Goal: Task Accomplishment & Management: Manage account settings

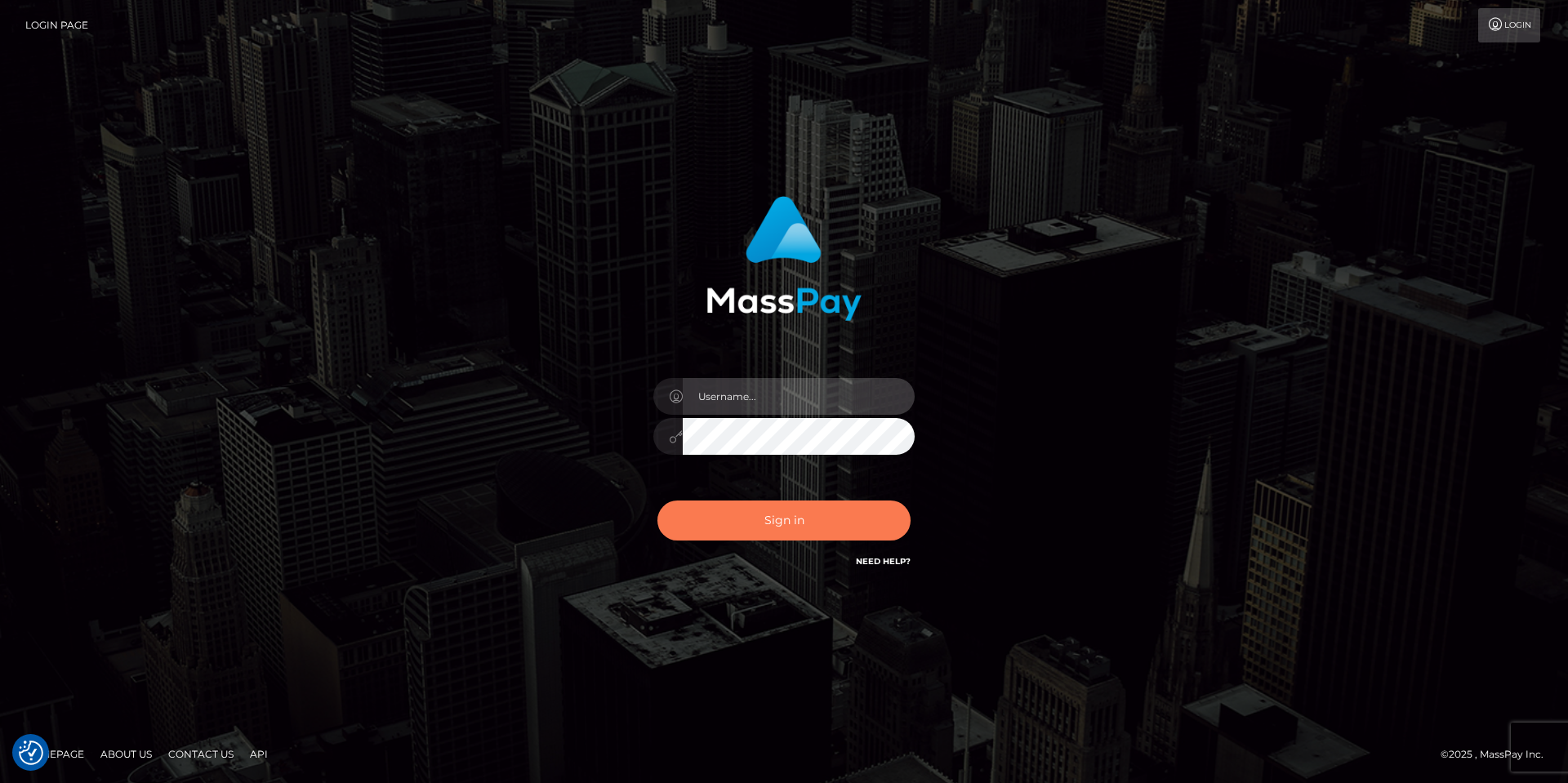
type input "[PERSON_NAME]"
click at [779, 532] on button "Sign in" at bounding box center [784, 521] width 253 height 40
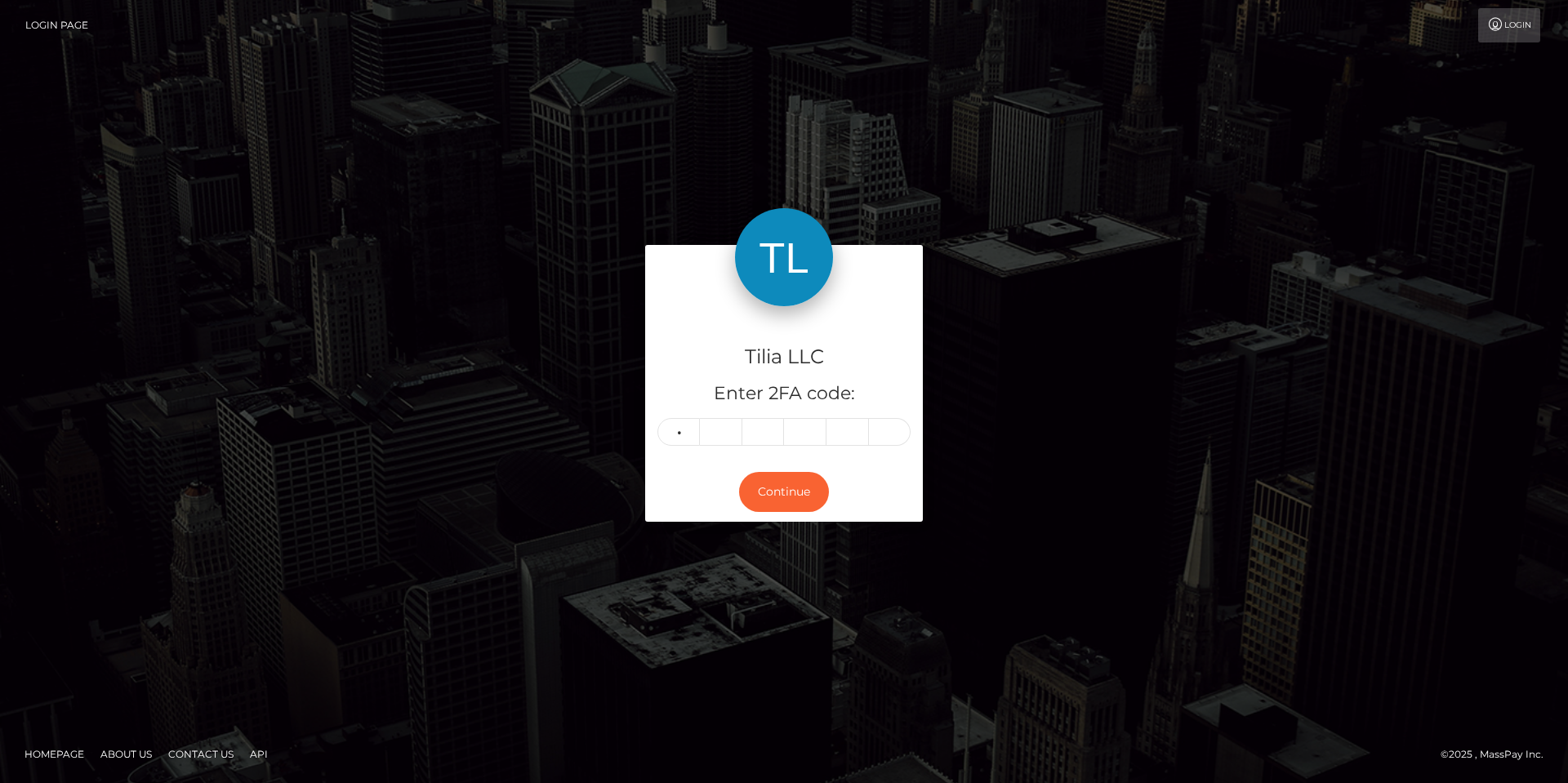
type input "4"
type input "3"
type input "8"
type input "9"
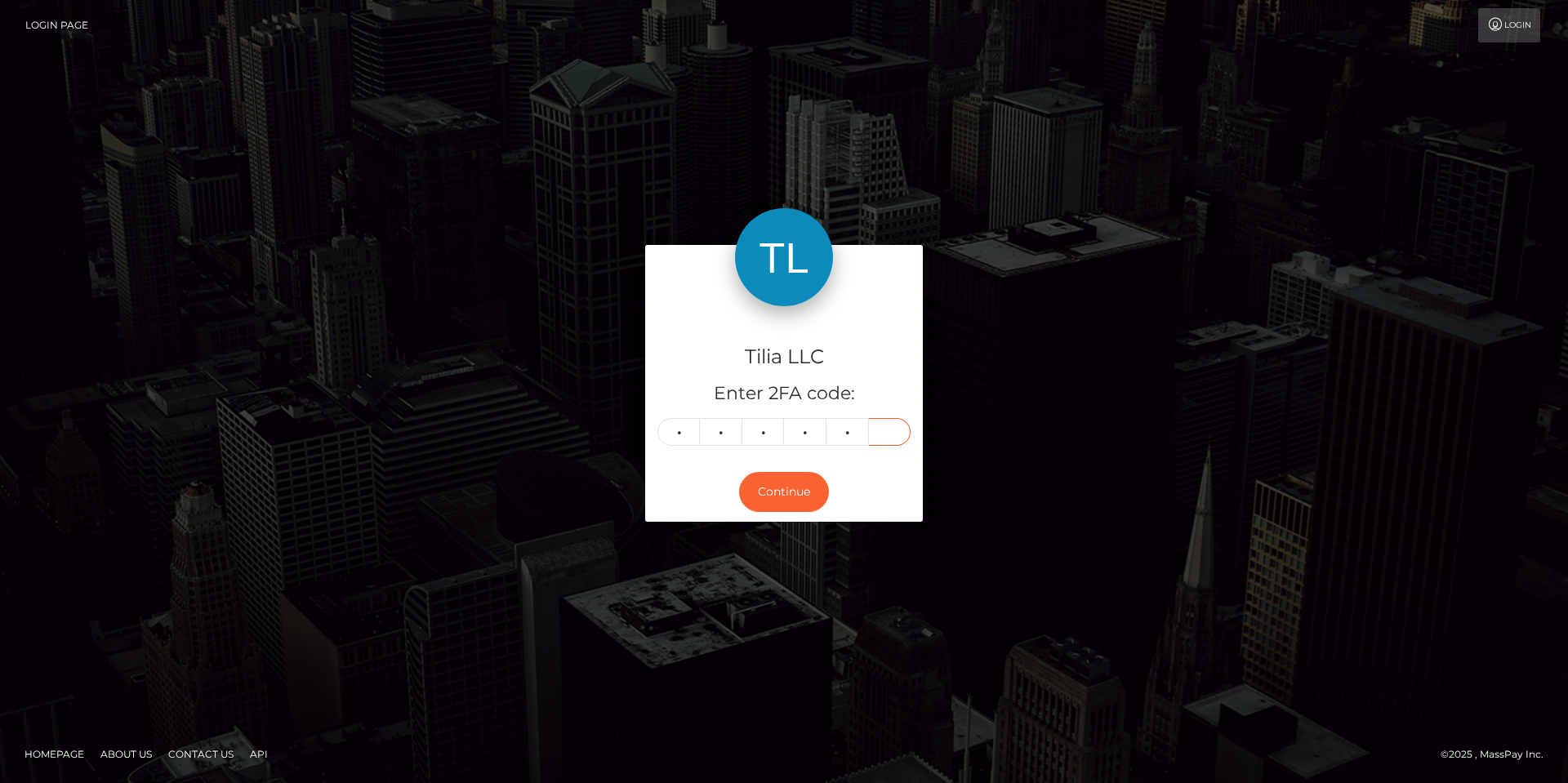
type input "9"
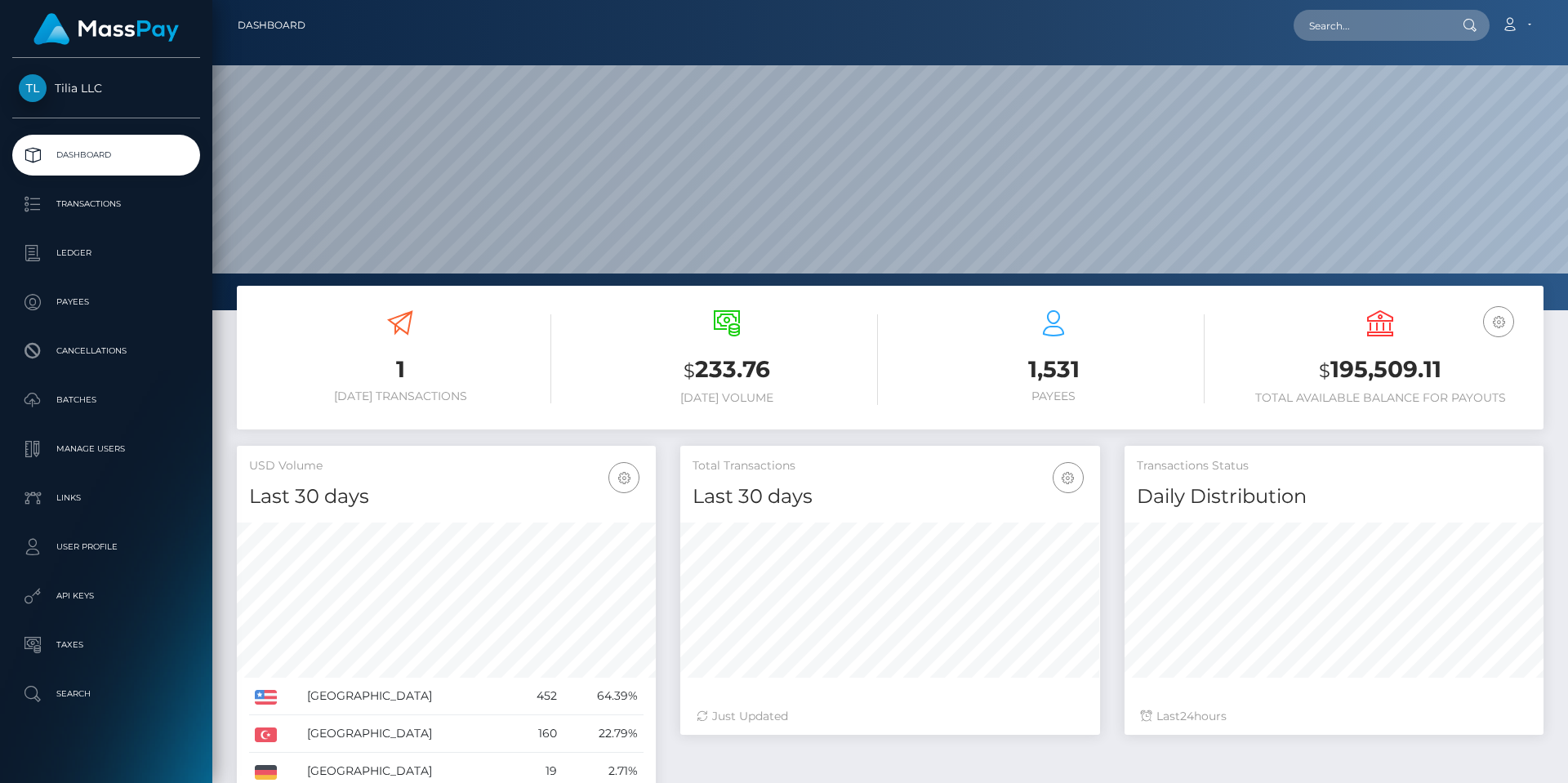
scroll to position [290, 420]
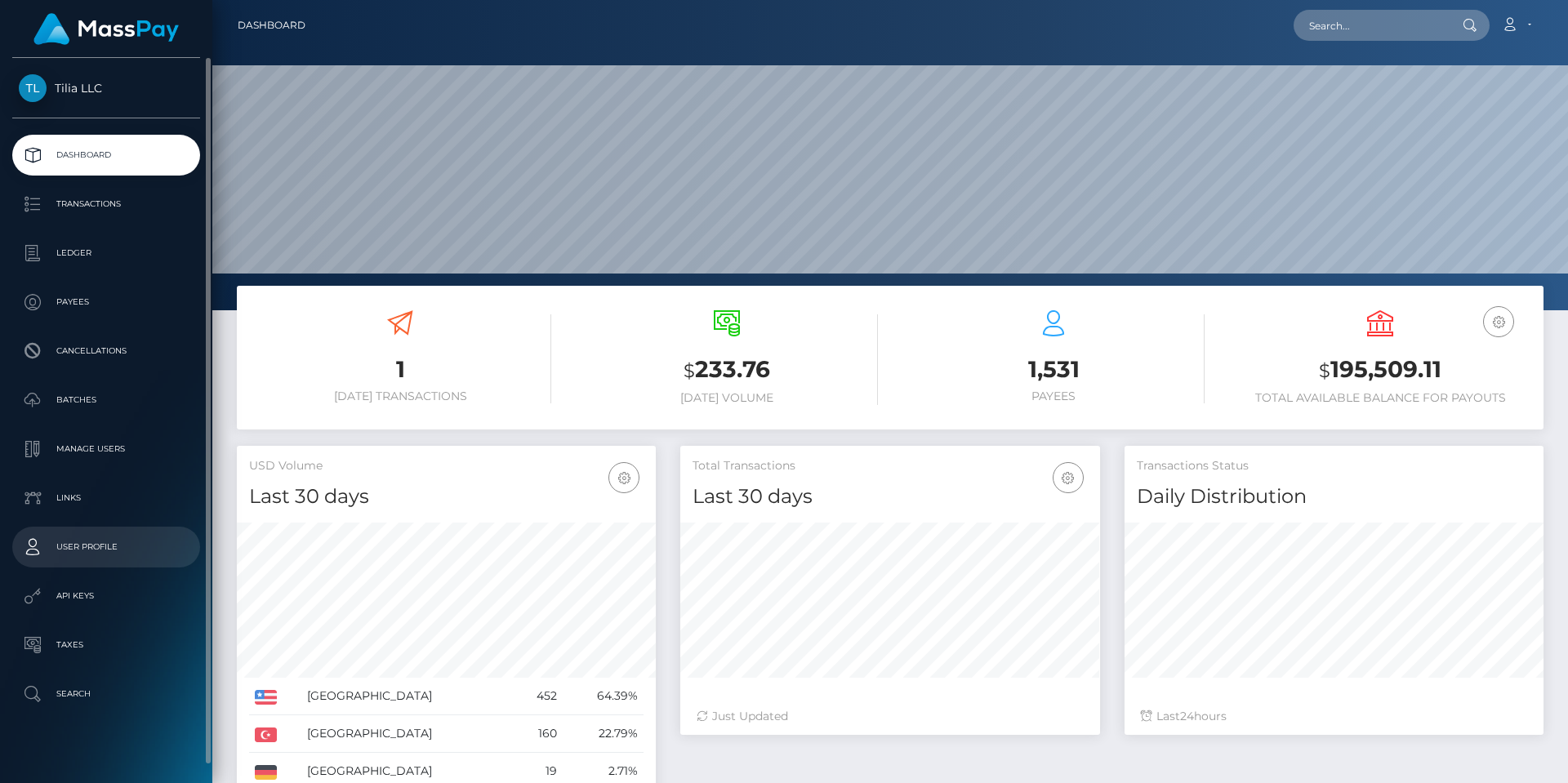
click at [116, 546] on p "User Profile" at bounding box center [105, 546] width 175 height 25
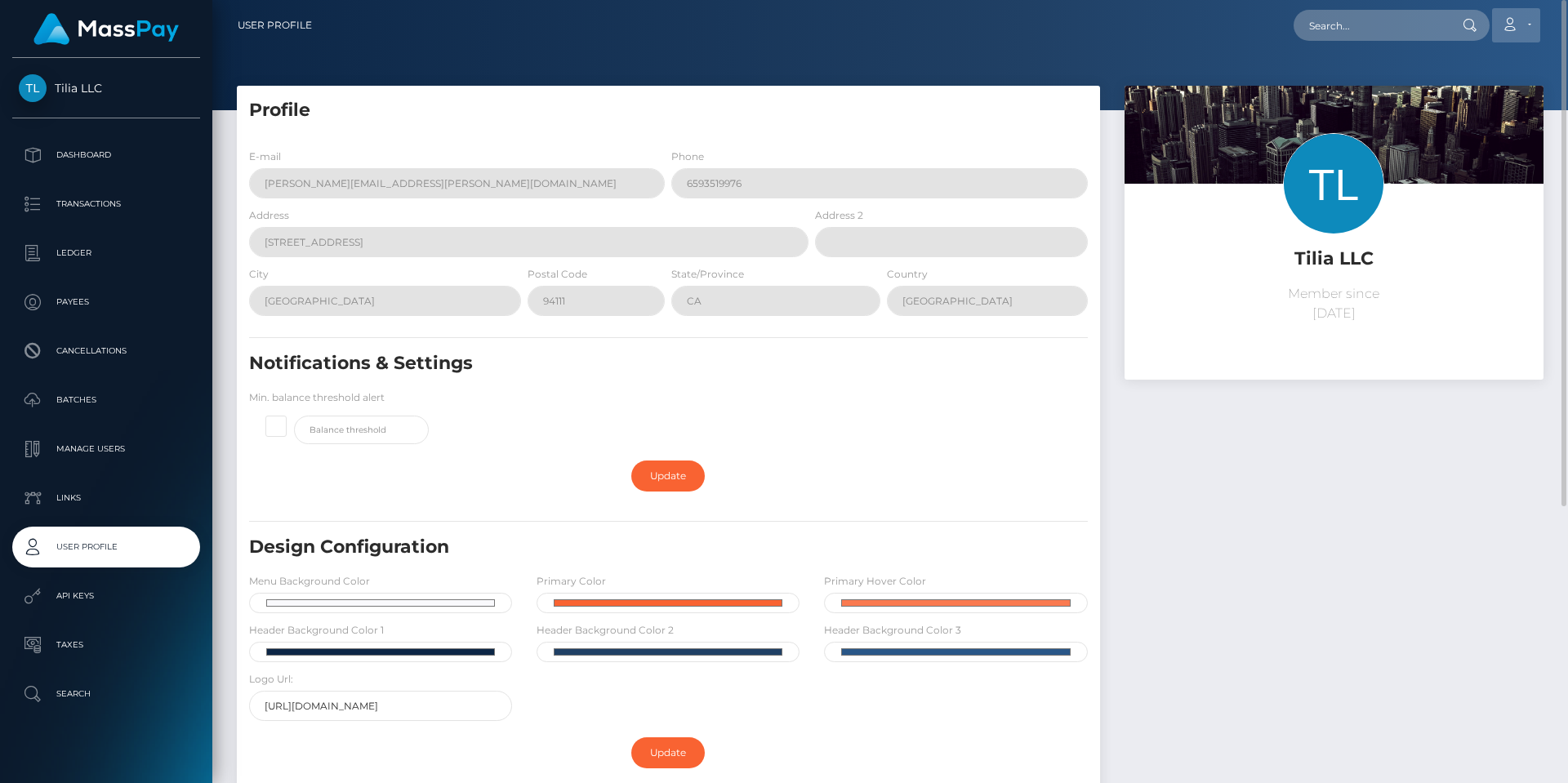
click at [1538, 24] on link "Account" at bounding box center [1516, 25] width 49 height 34
click at [1130, 50] on div "User Profile Loading... Loading..." at bounding box center [890, 392] width 1355 height 783
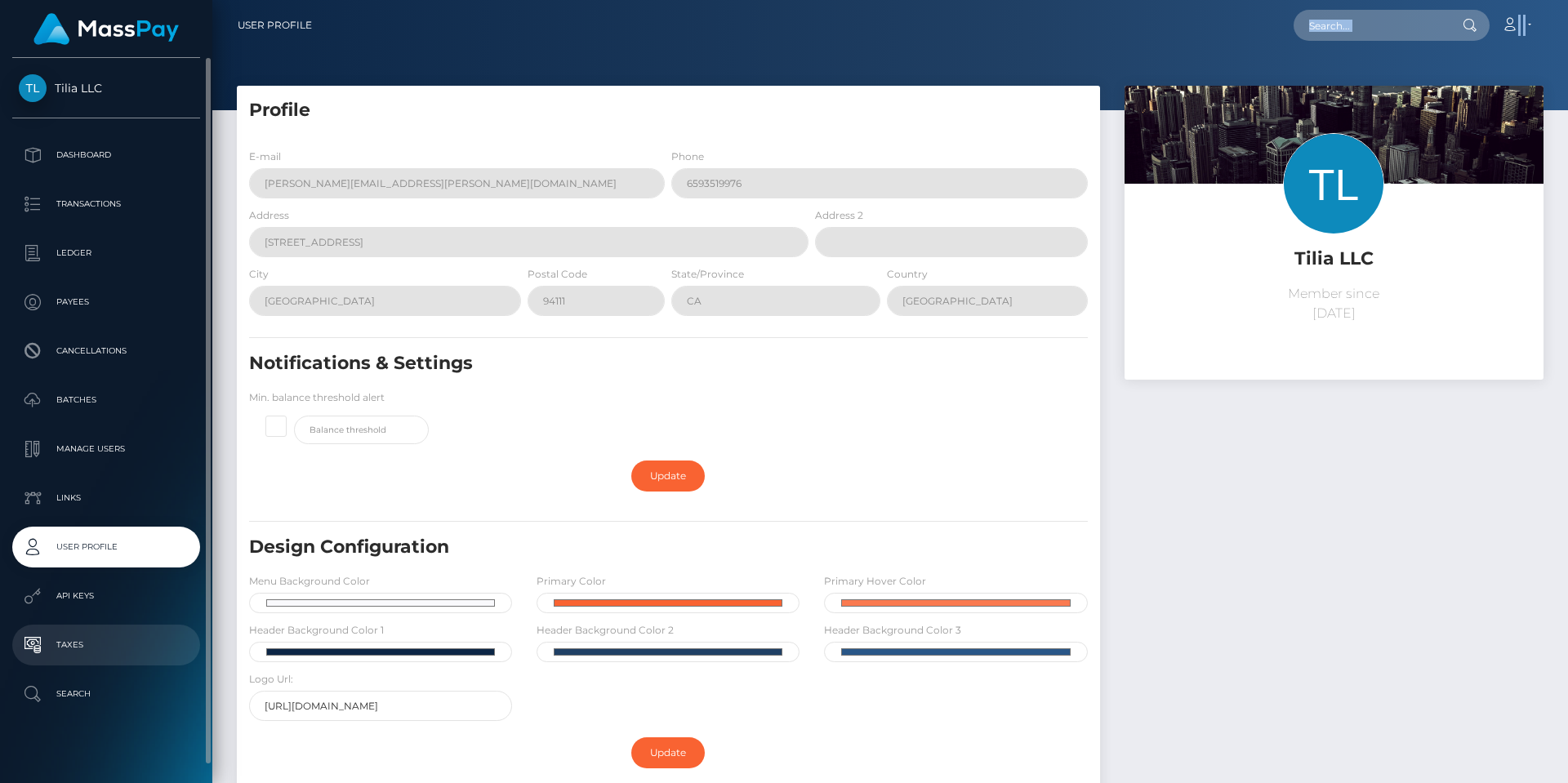
scroll to position [17, 0]
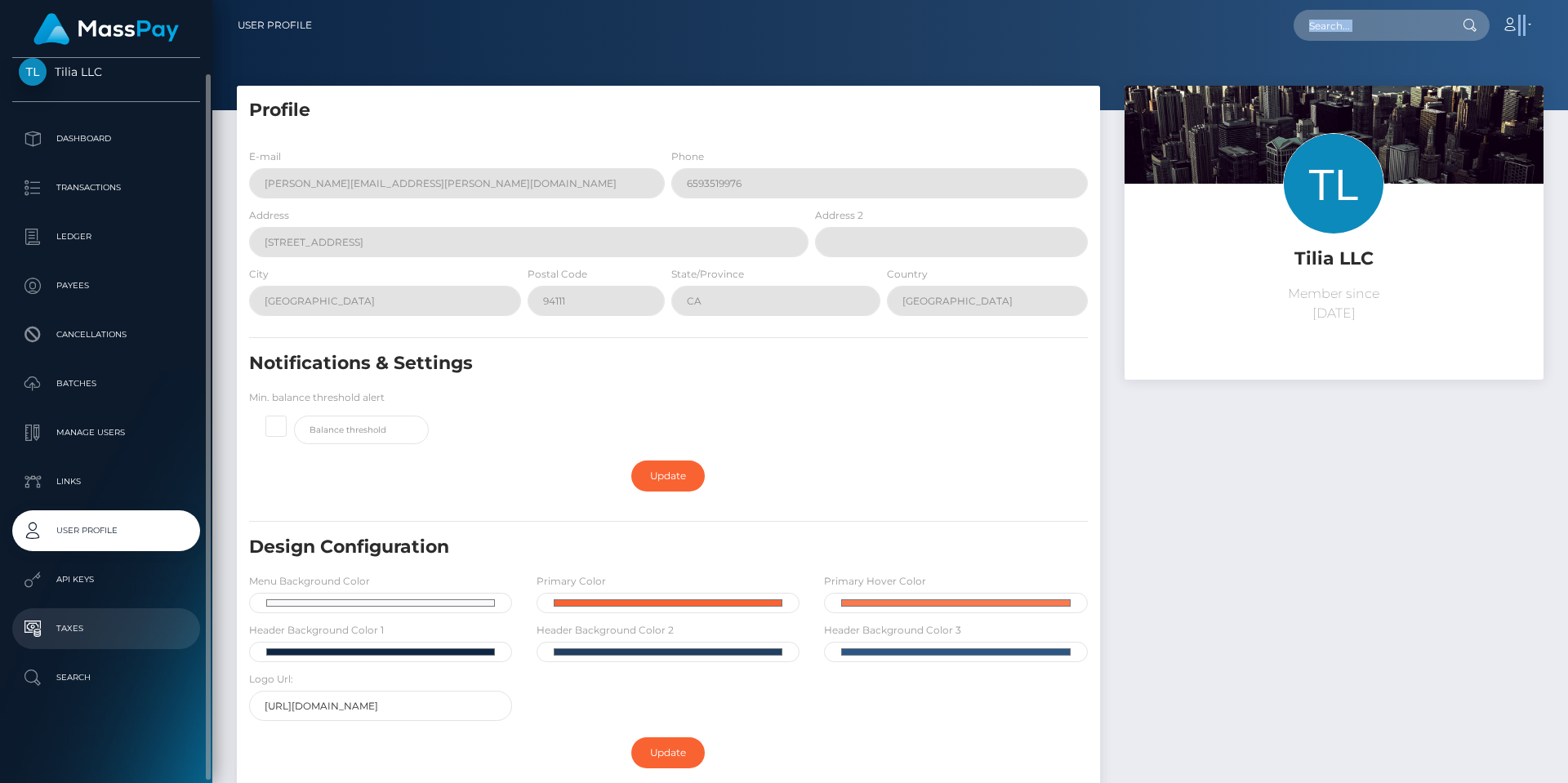
click at [124, 638] on p "Taxes" at bounding box center [105, 628] width 175 height 25
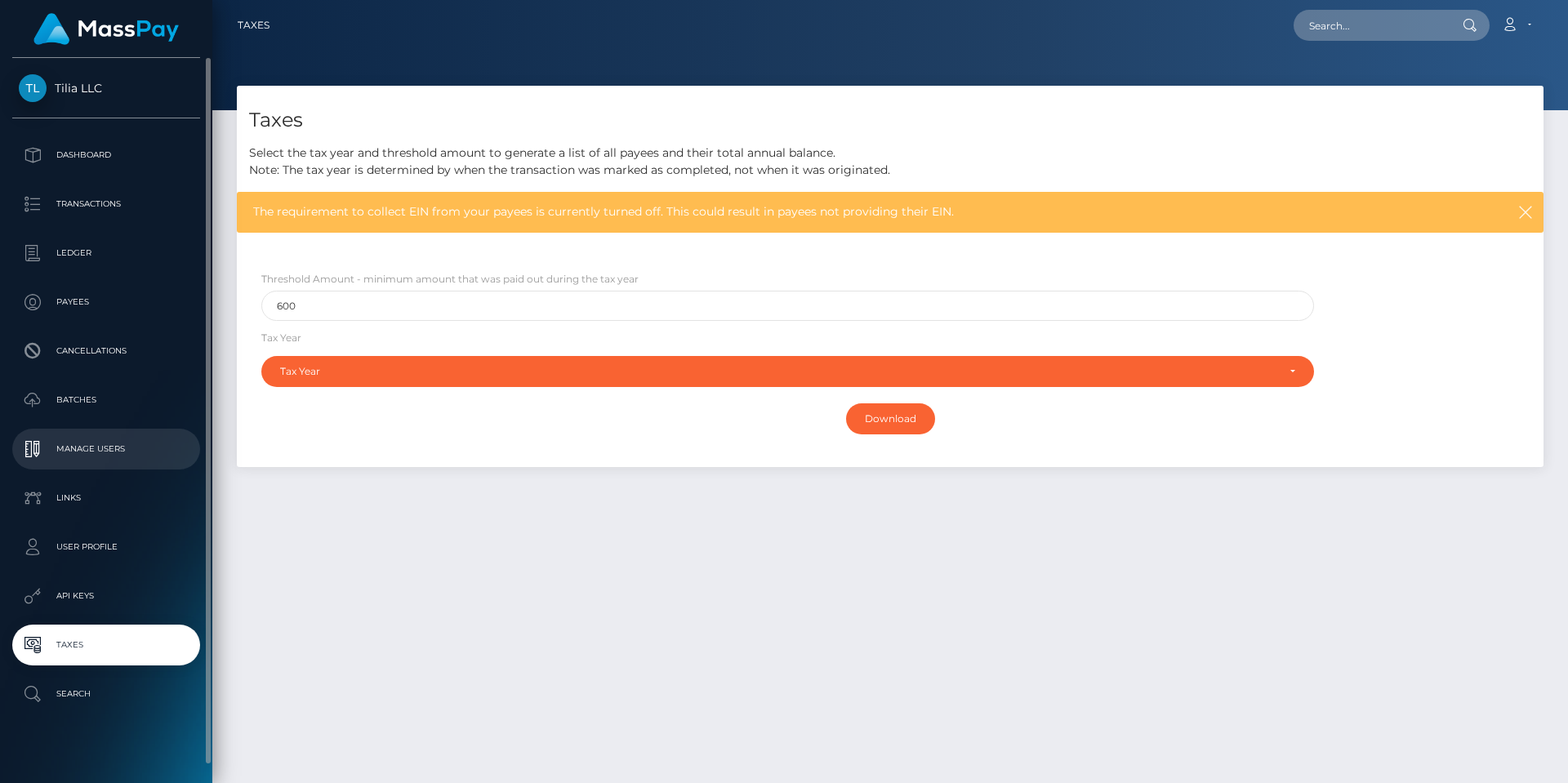
click at [103, 446] on p "Manage Users" at bounding box center [105, 448] width 175 height 25
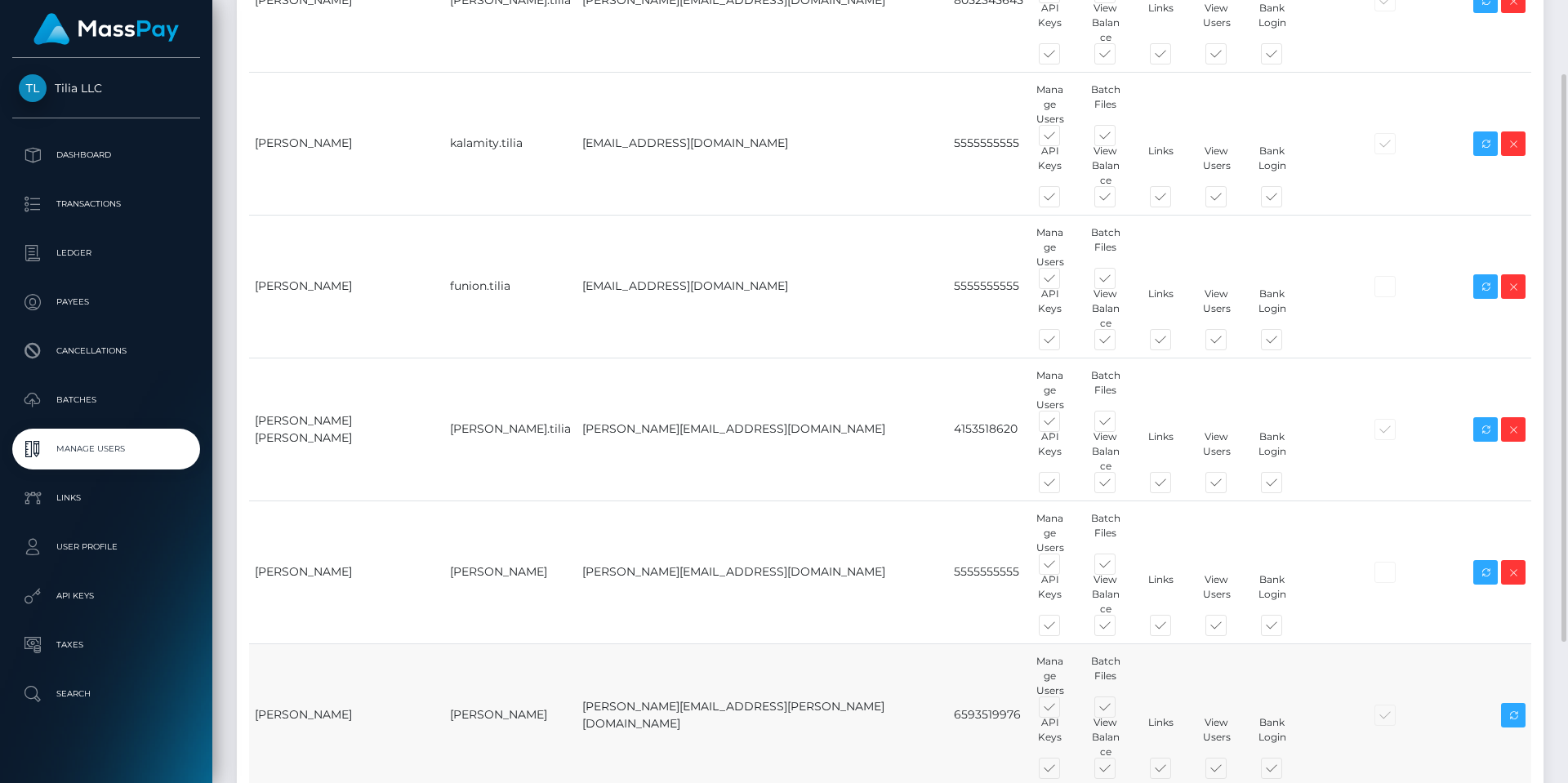
scroll to position [215, 0]
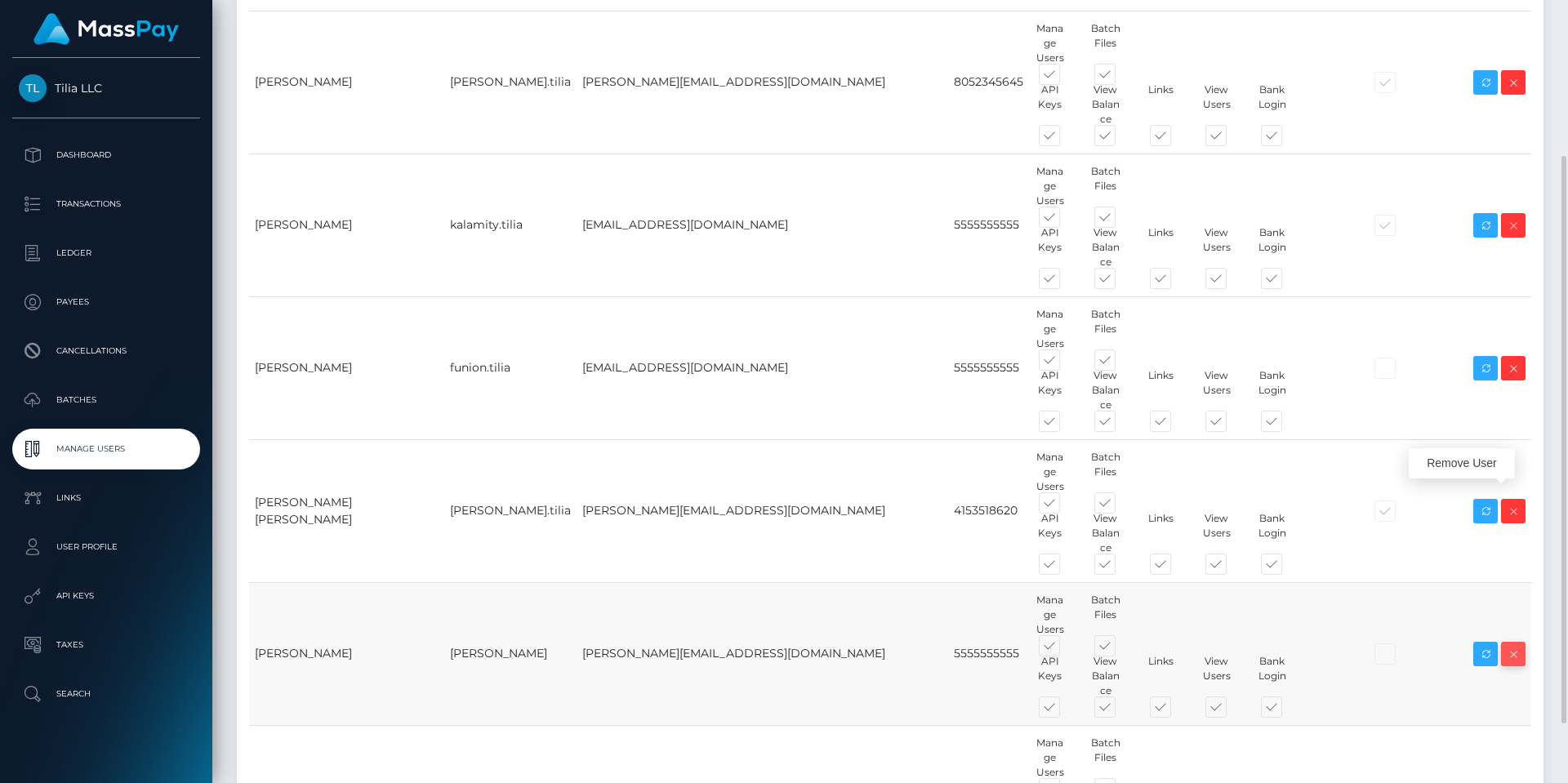
click at [1516, 645] on icon at bounding box center [1512, 655] width 19 height 20
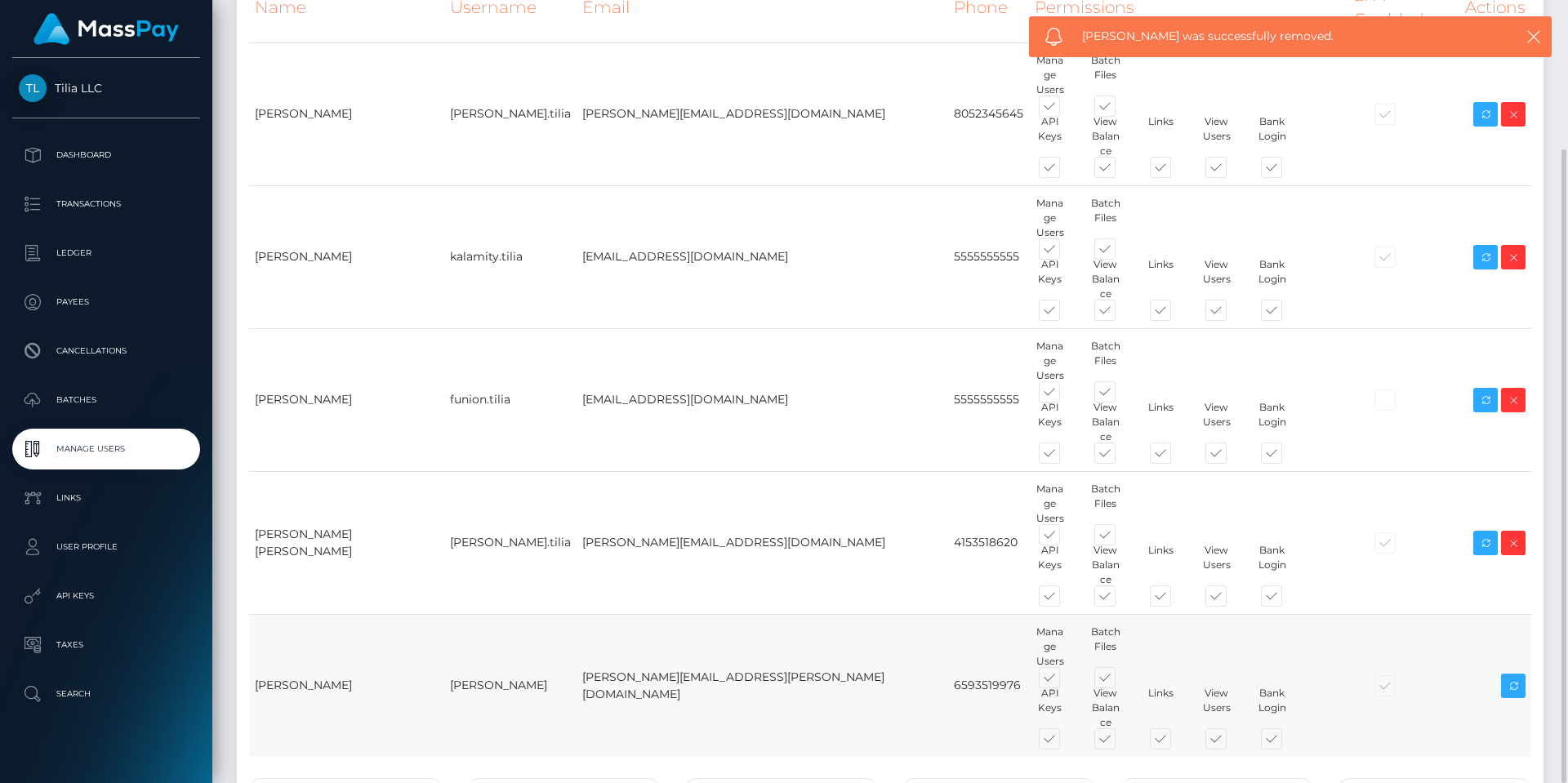
scroll to position [102, 0]
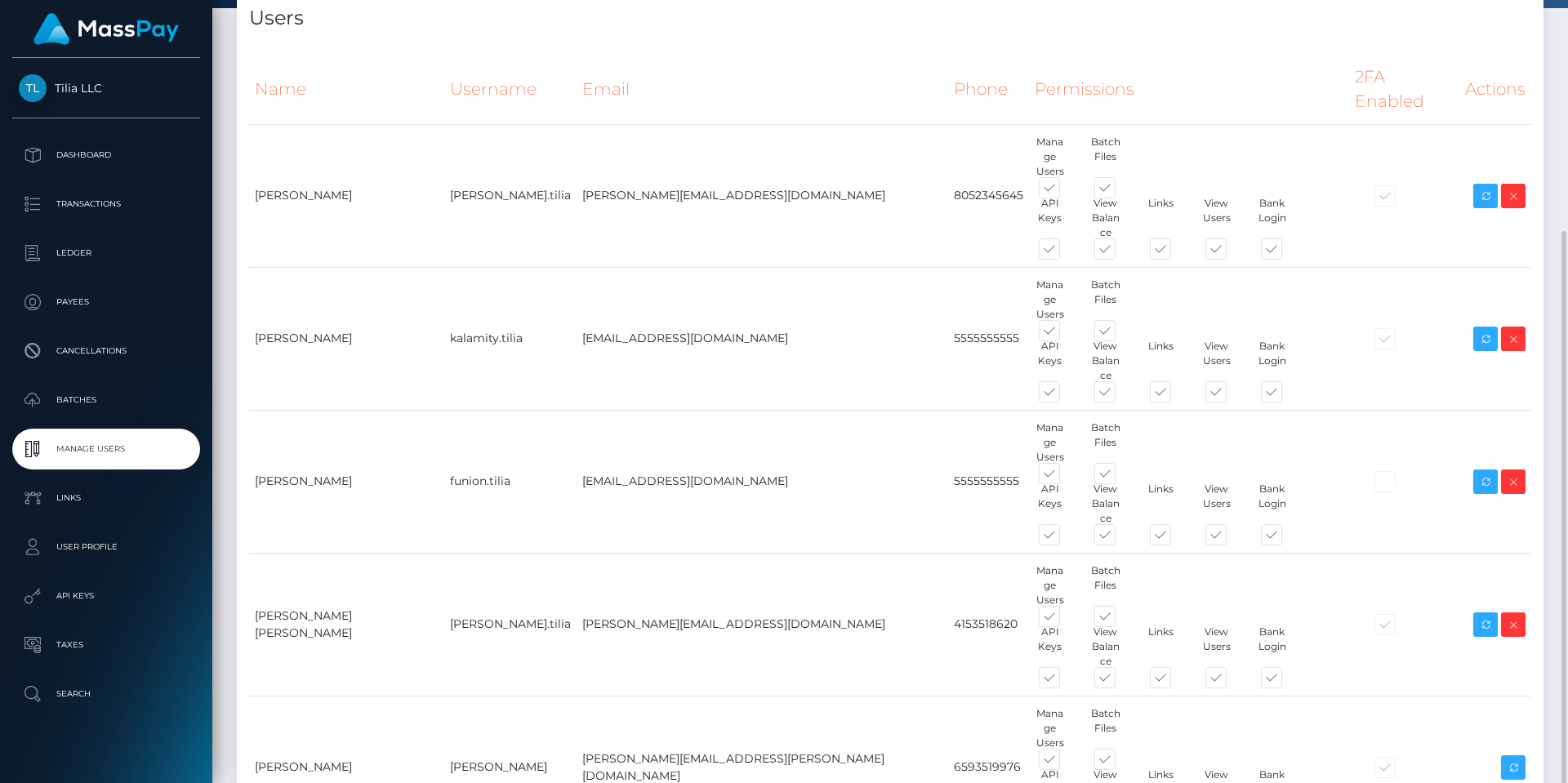
scroll to position [183, 0]
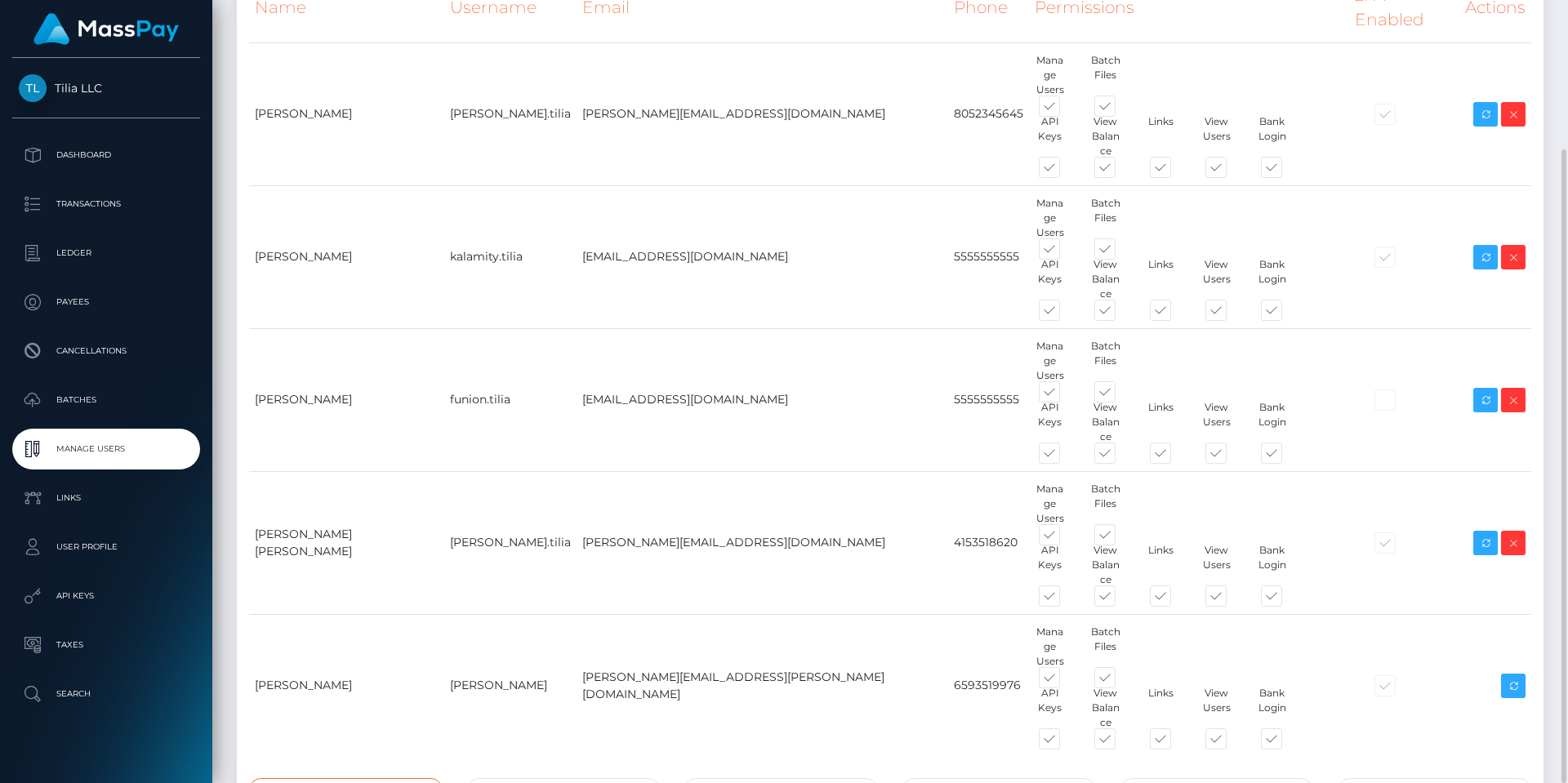
click at [390, 778] on input "text" at bounding box center [346, 790] width 193 height 24
type input "Matthew_Keach"
click at [582, 778] on input "matthew.keach" at bounding box center [563, 790] width 193 height 24
click at [591, 778] on input "matthew.keach@thuens.com" at bounding box center [563, 790] width 193 height 24
type input "[PERSON_NAME][EMAIL_ADDRESS][PERSON_NAME][DOMAIN_NAME]"
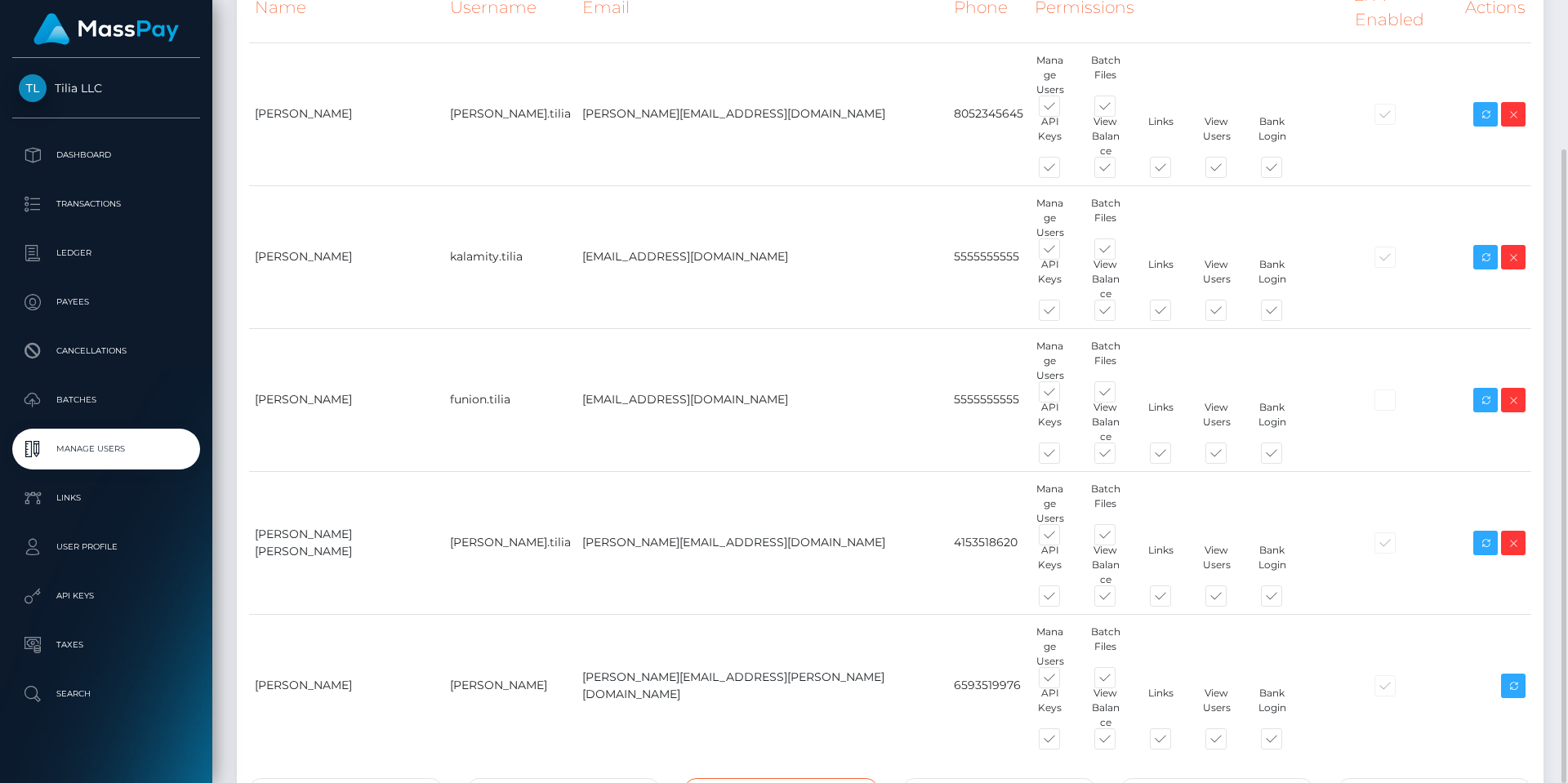
click at [735, 778] on input "tel" at bounding box center [780, 790] width 193 height 24
click at [1025, 778] on input "text" at bounding box center [999, 790] width 193 height 24
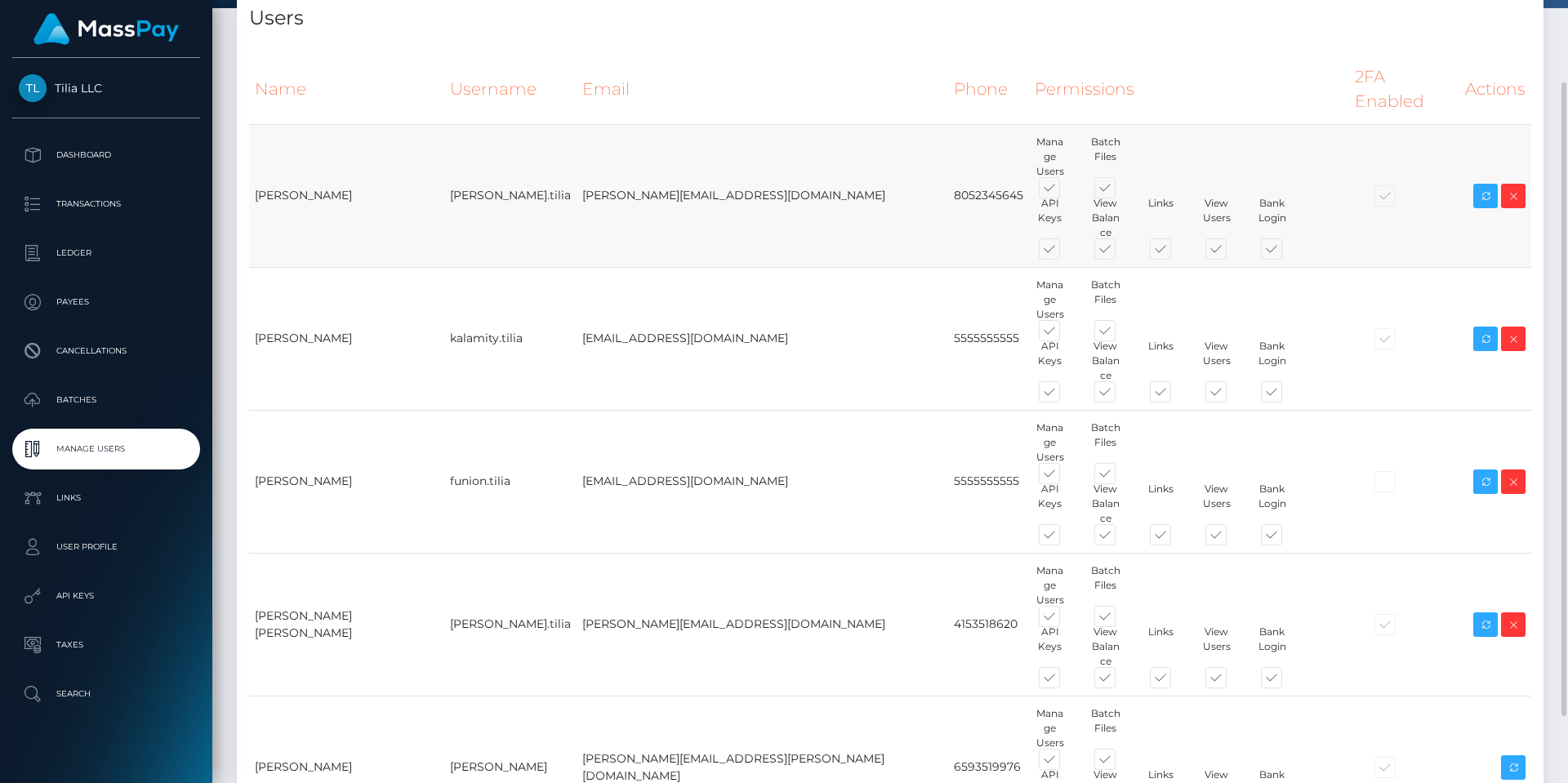
drag, startPoint x: 749, startPoint y: 157, endPoint x: 823, endPoint y: 158, distance: 74.0
click at [948, 158] on td "8052345645" at bounding box center [988, 195] width 81 height 143
copy td "8052345645"
click at [948, 152] on td "8052345645" at bounding box center [988, 195] width 81 height 143
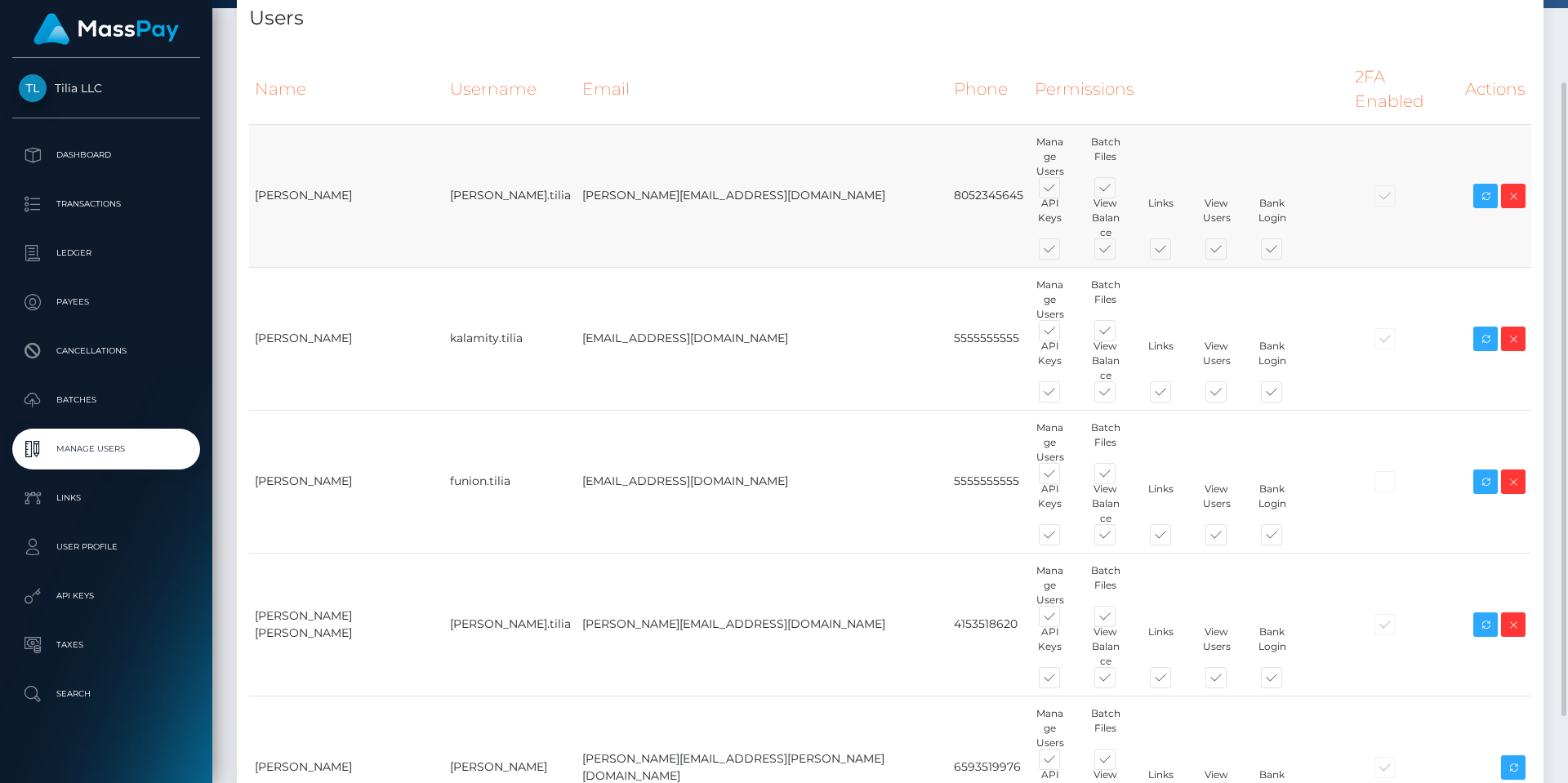
click at [948, 152] on td "8052345645" at bounding box center [988, 195] width 81 height 143
copy td "8052345645"
paste input "8052345645"
type input "8052345645"
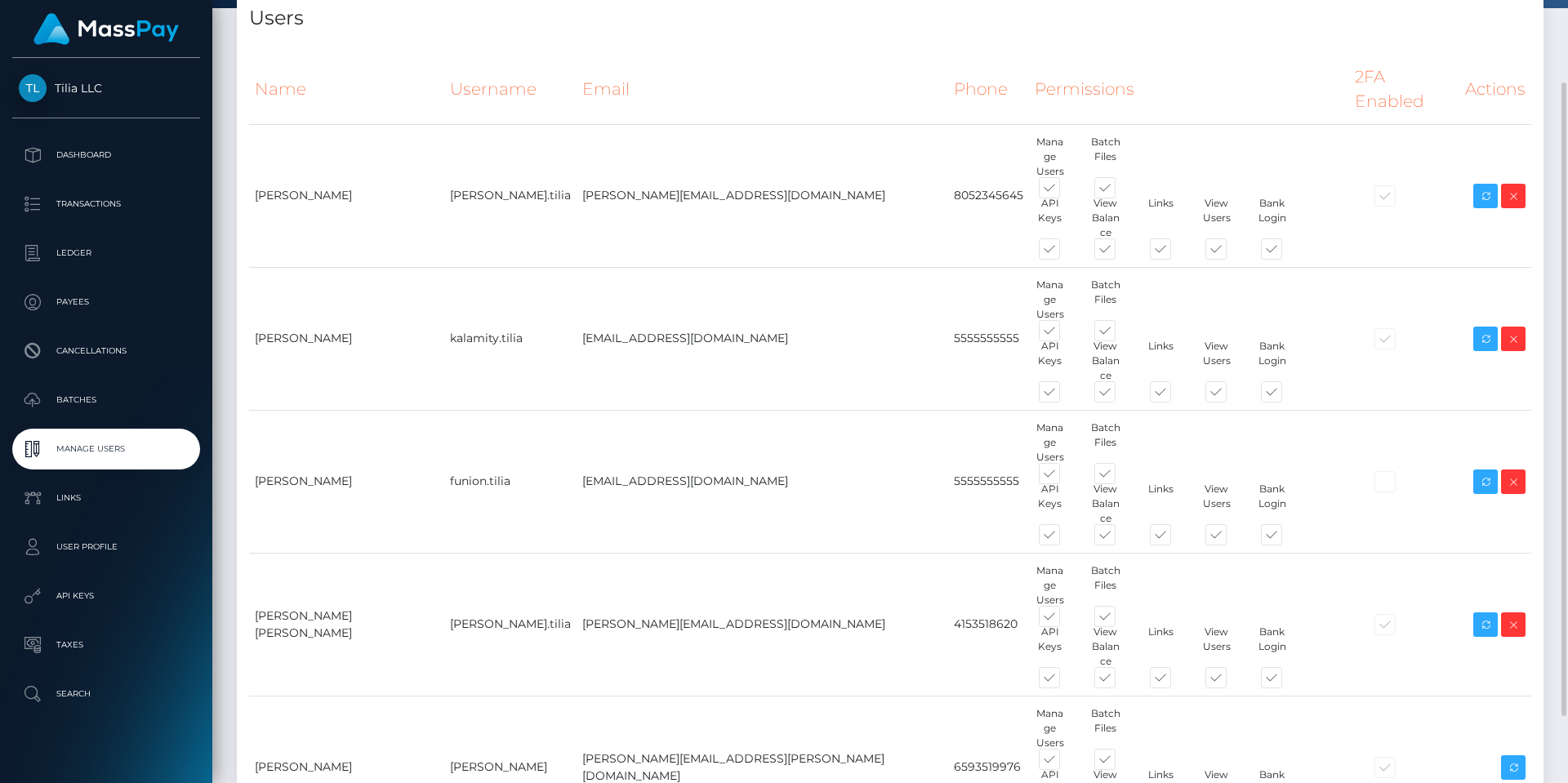
type input "Matthew"
type input "Keach"
click at [1349, 696] on td at bounding box center [1404, 767] width 110 height 143
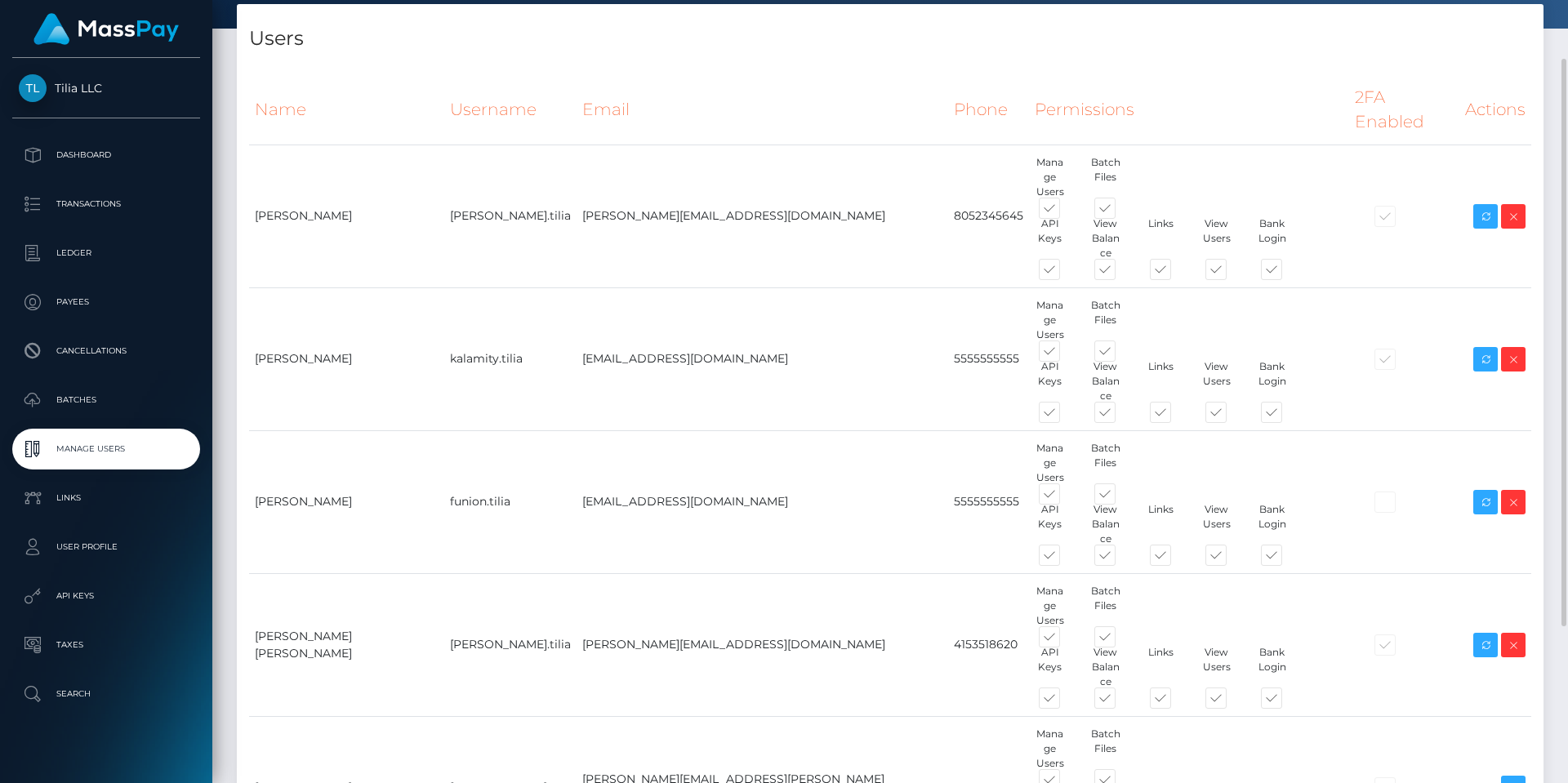
scroll to position [297, 0]
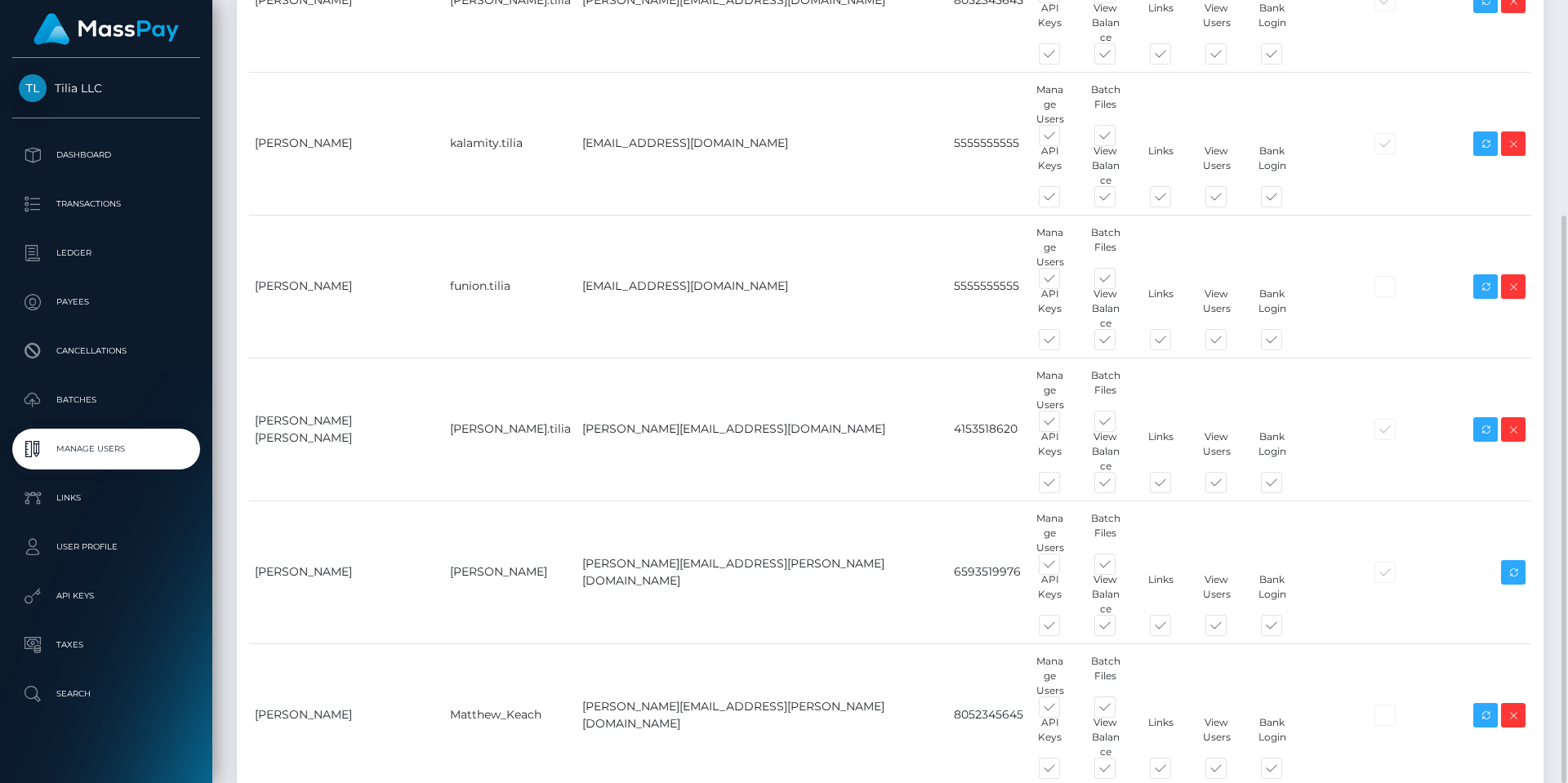
type input "Ana_Macias"
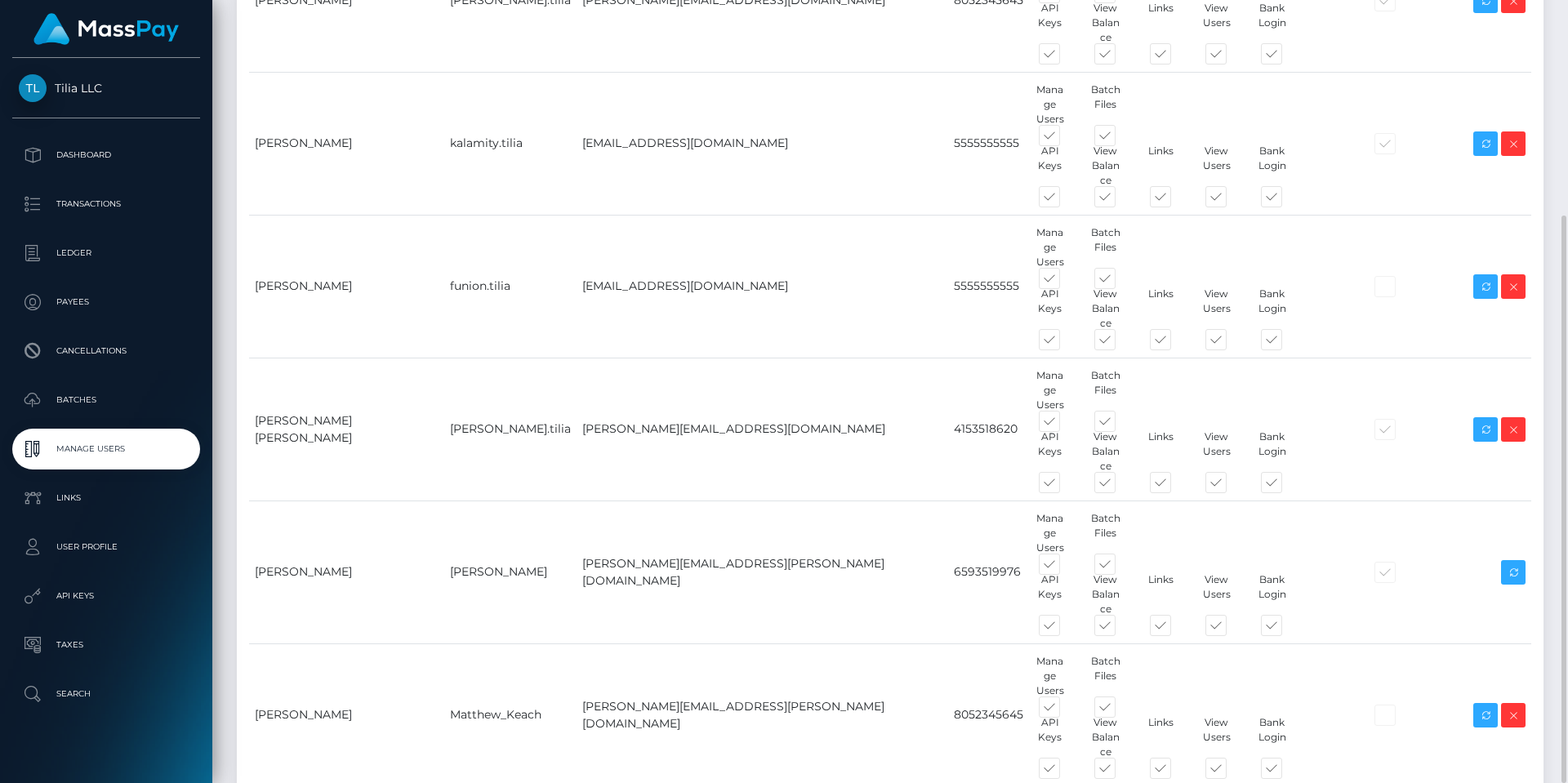
type input "[PERSON_NAME][EMAIL_ADDRESS][PERSON_NAME][DOMAIN_NAME]"
paste input "[PHONE_NUMBER]"
type input "[PHONE_NUMBER]"
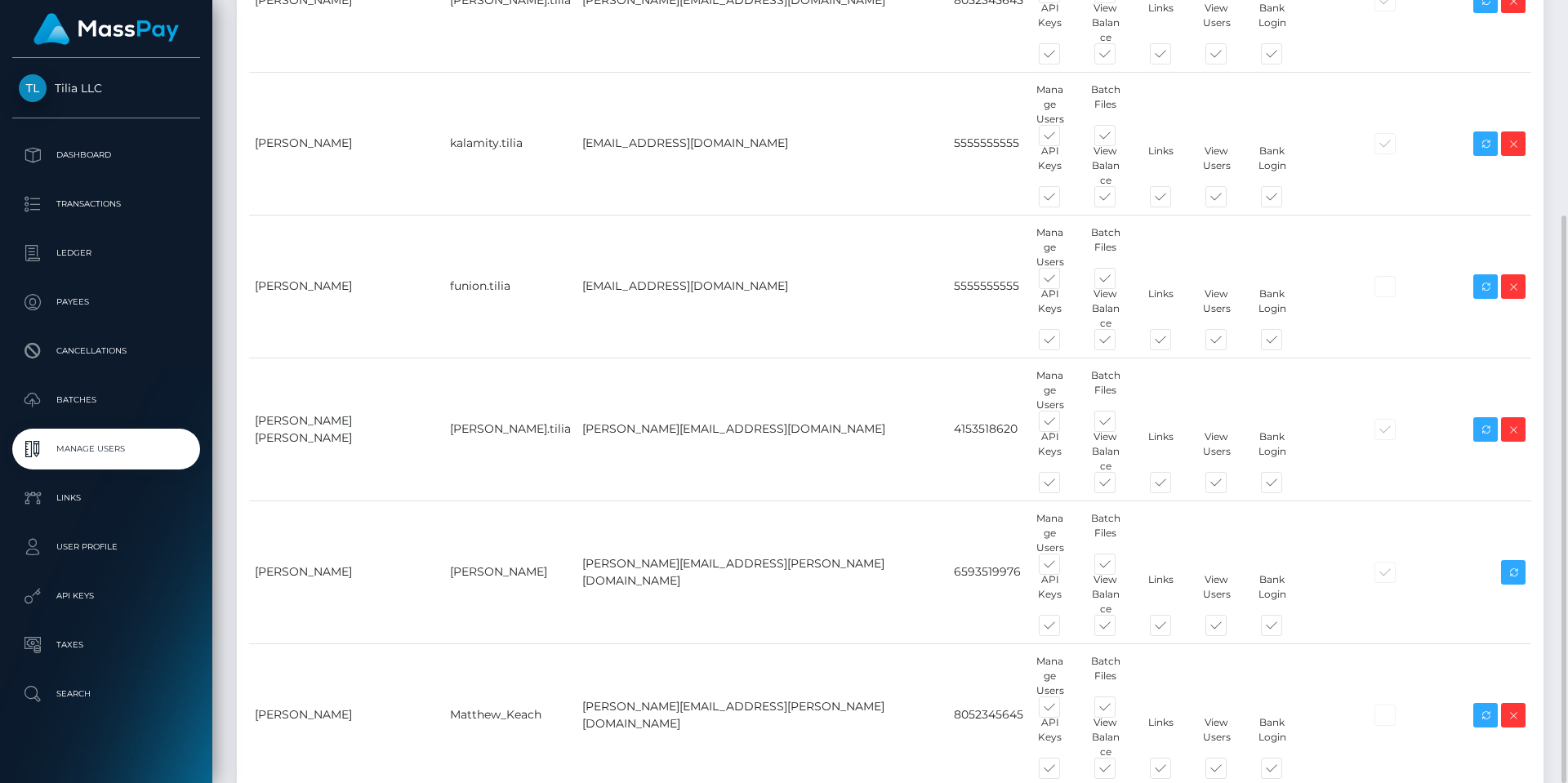
type input "Ana"
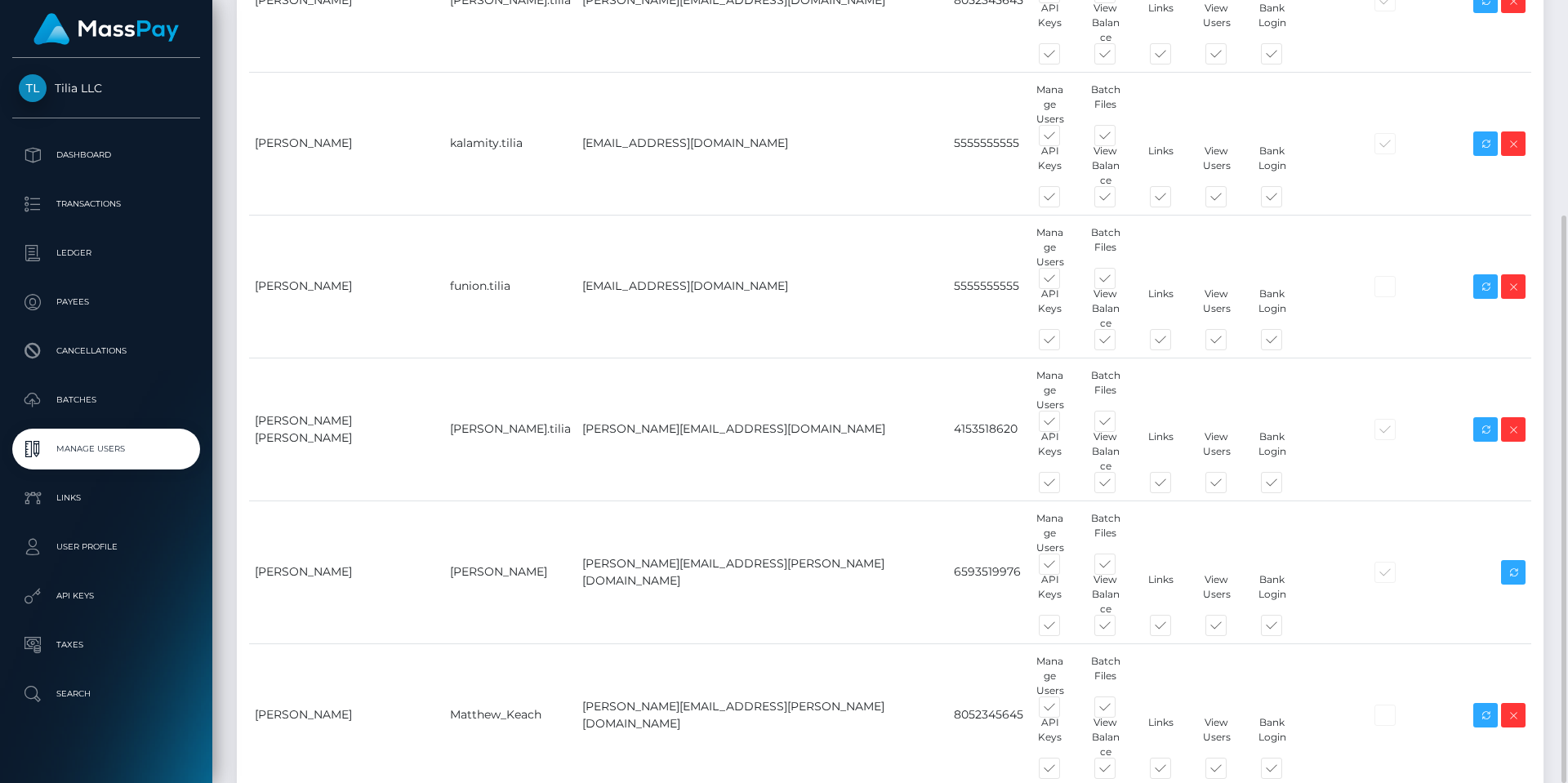
type input "[PERSON_NAME]"
drag, startPoint x: 701, startPoint y: 615, endPoint x: 690, endPoint y: 619, distance: 11.7
type input "593999615245"
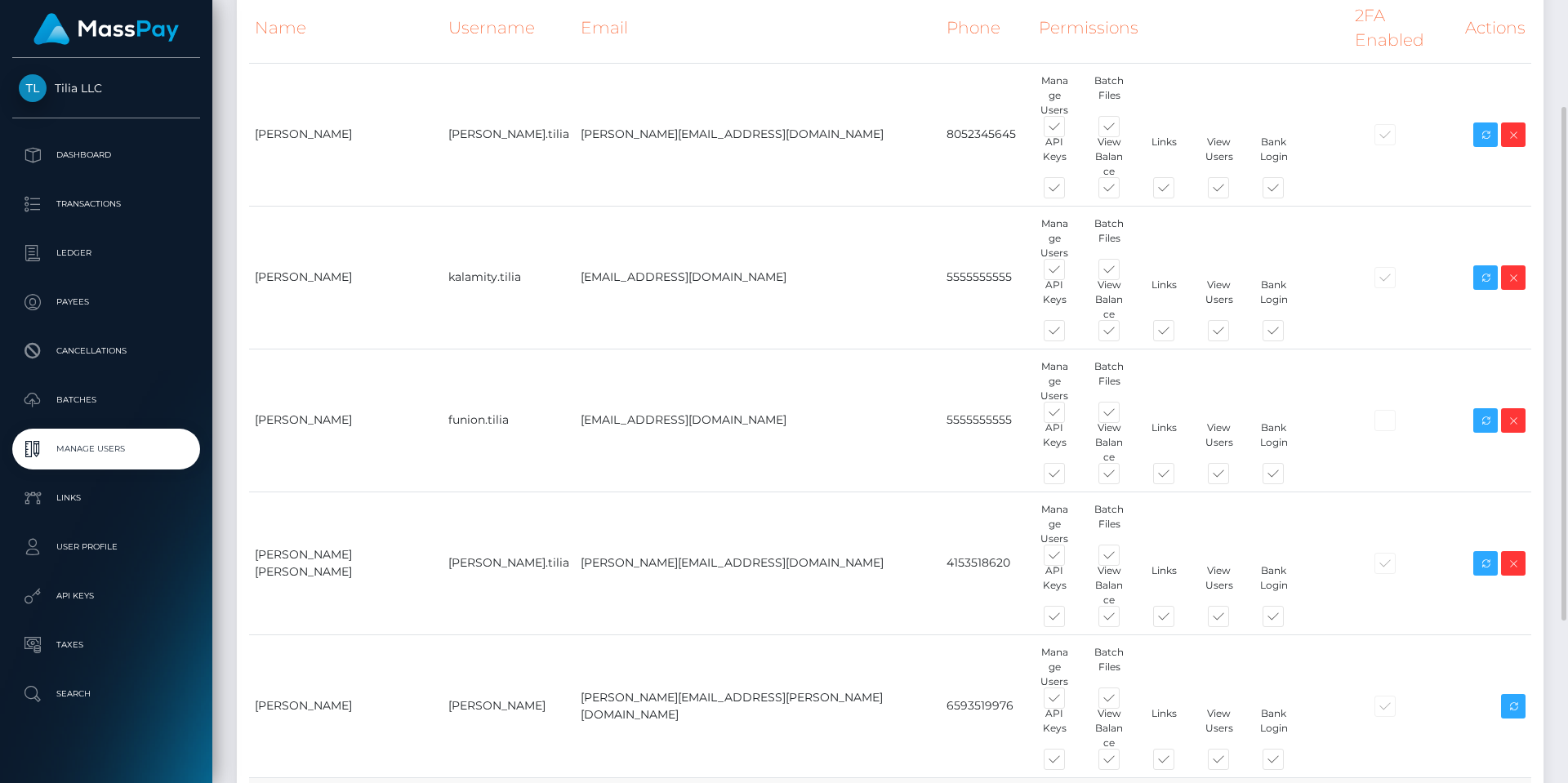
scroll to position [411, 0]
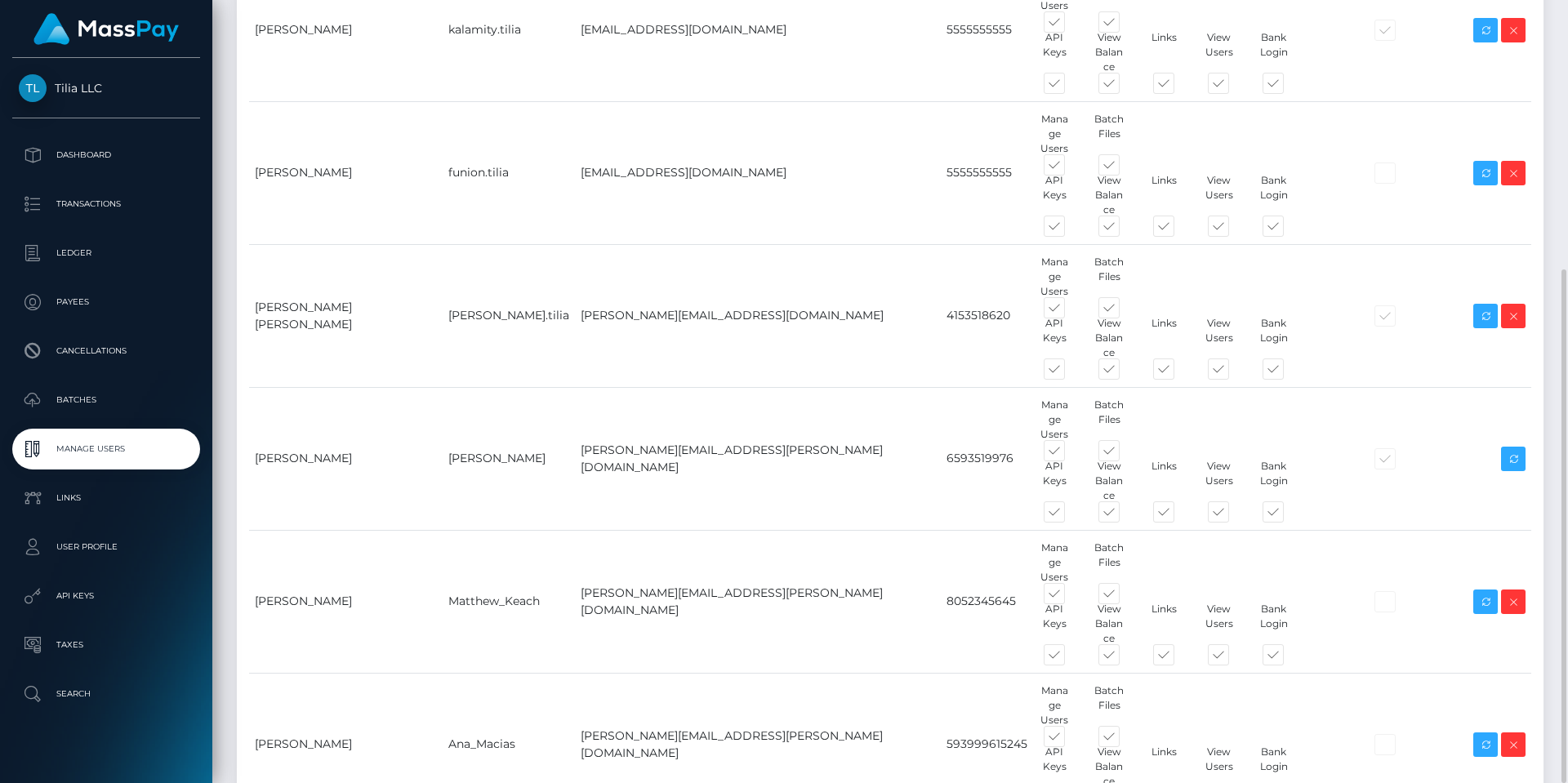
type input "d"
type input "Doris_Macias"
type input "doris.macias@thunes.com"
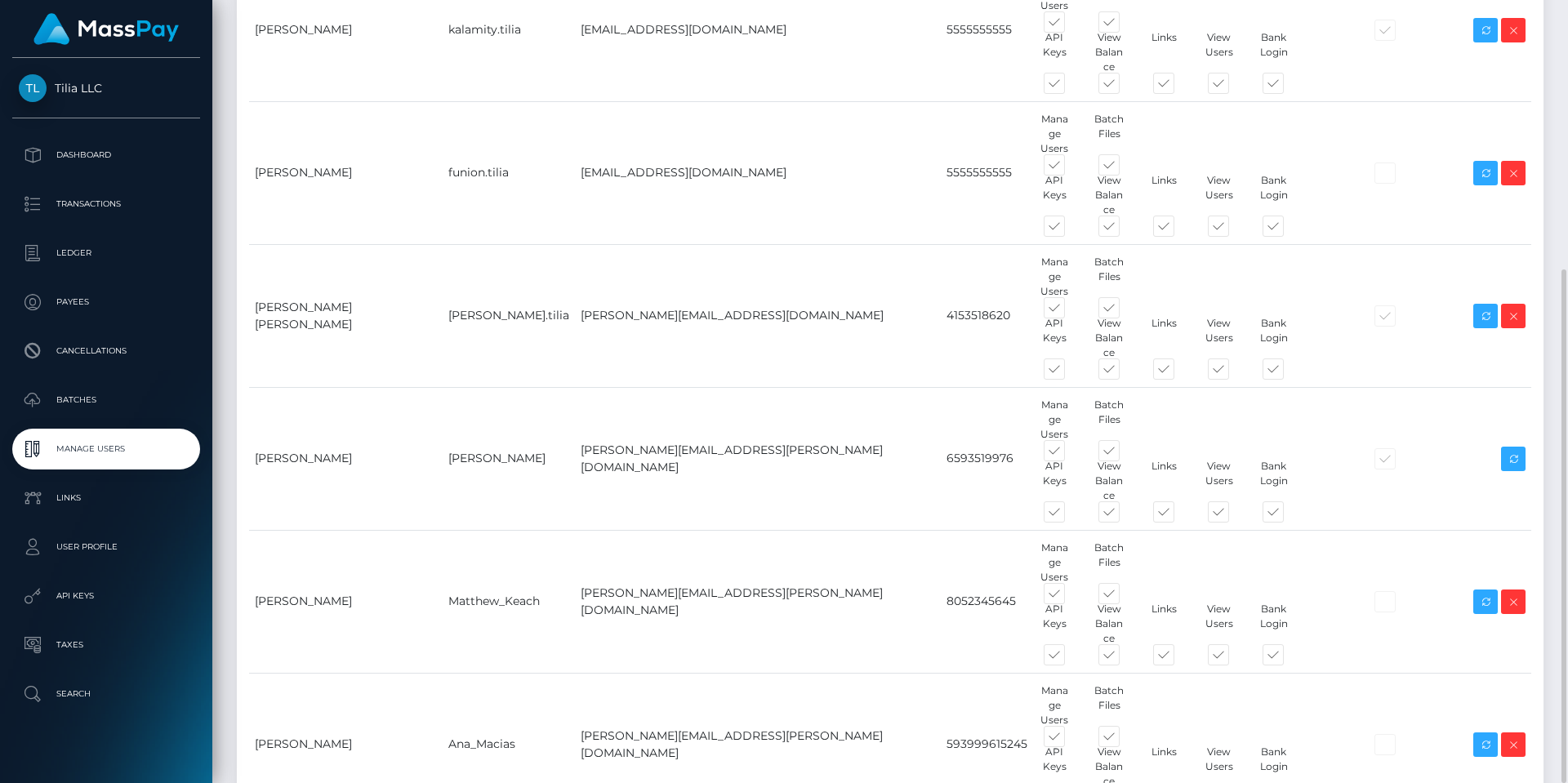
paste input "593994461756"
type input "593994461756"
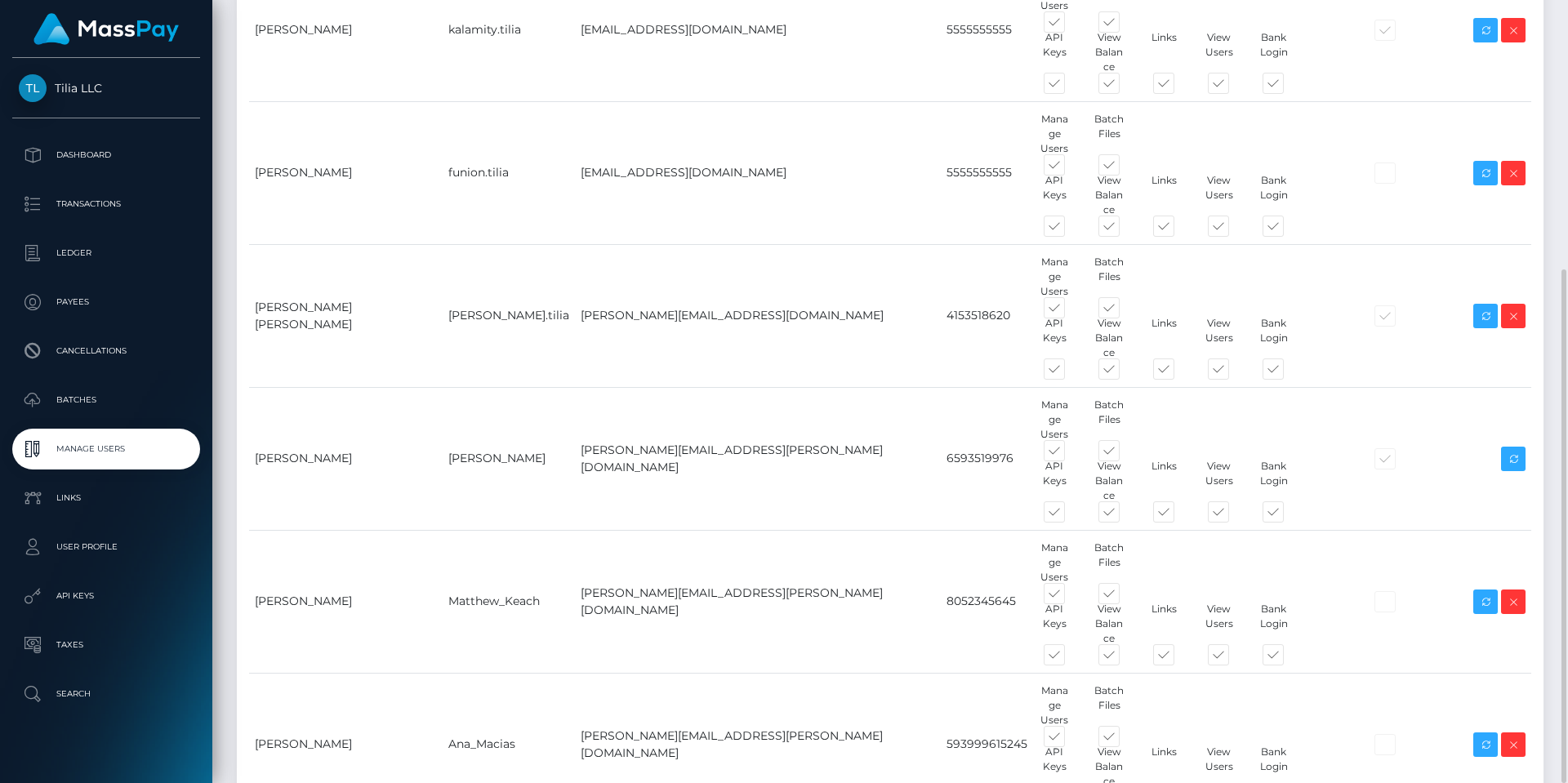
type input "Doris"
type input "Macias"
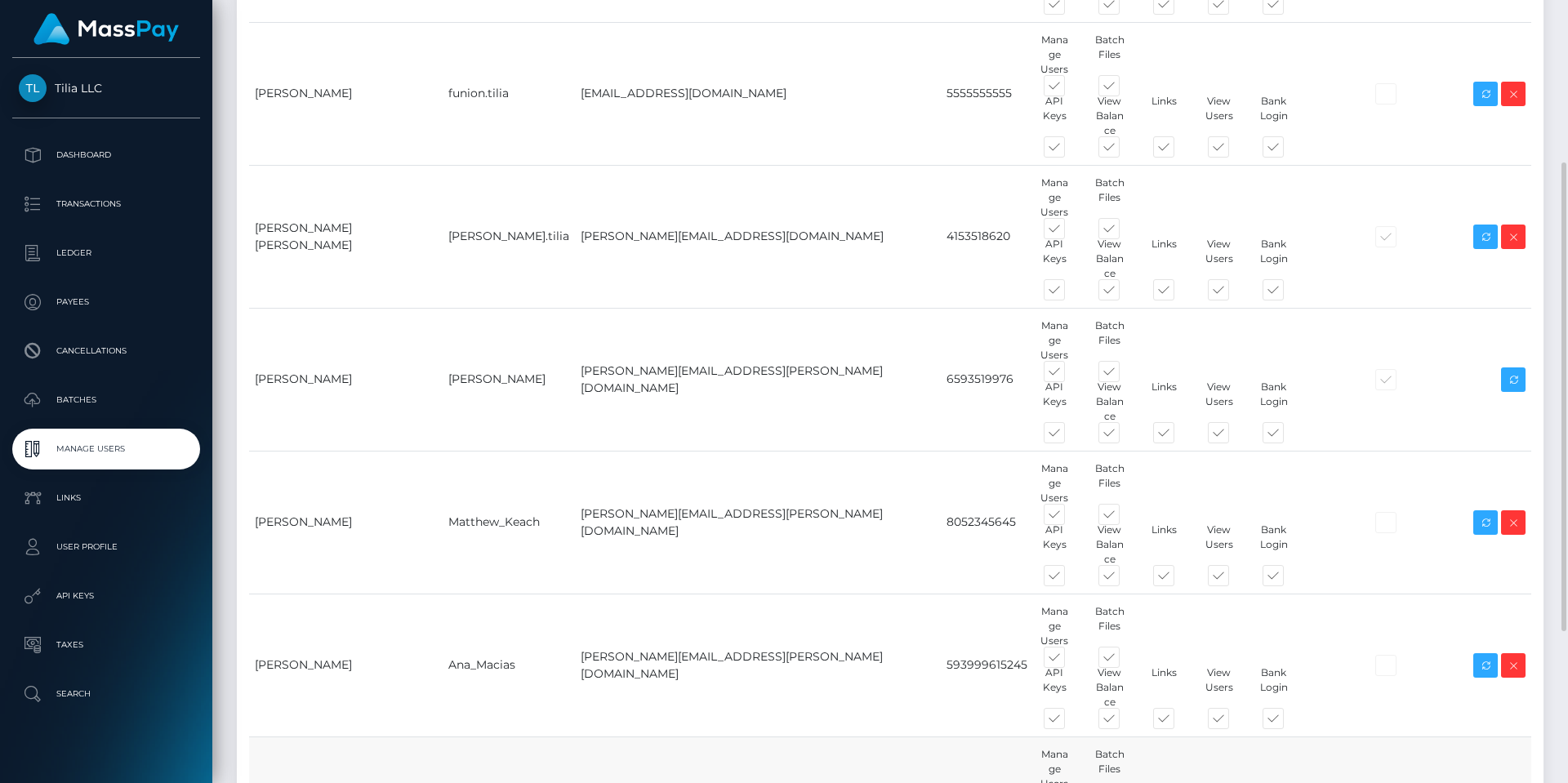
scroll to position [524, 0]
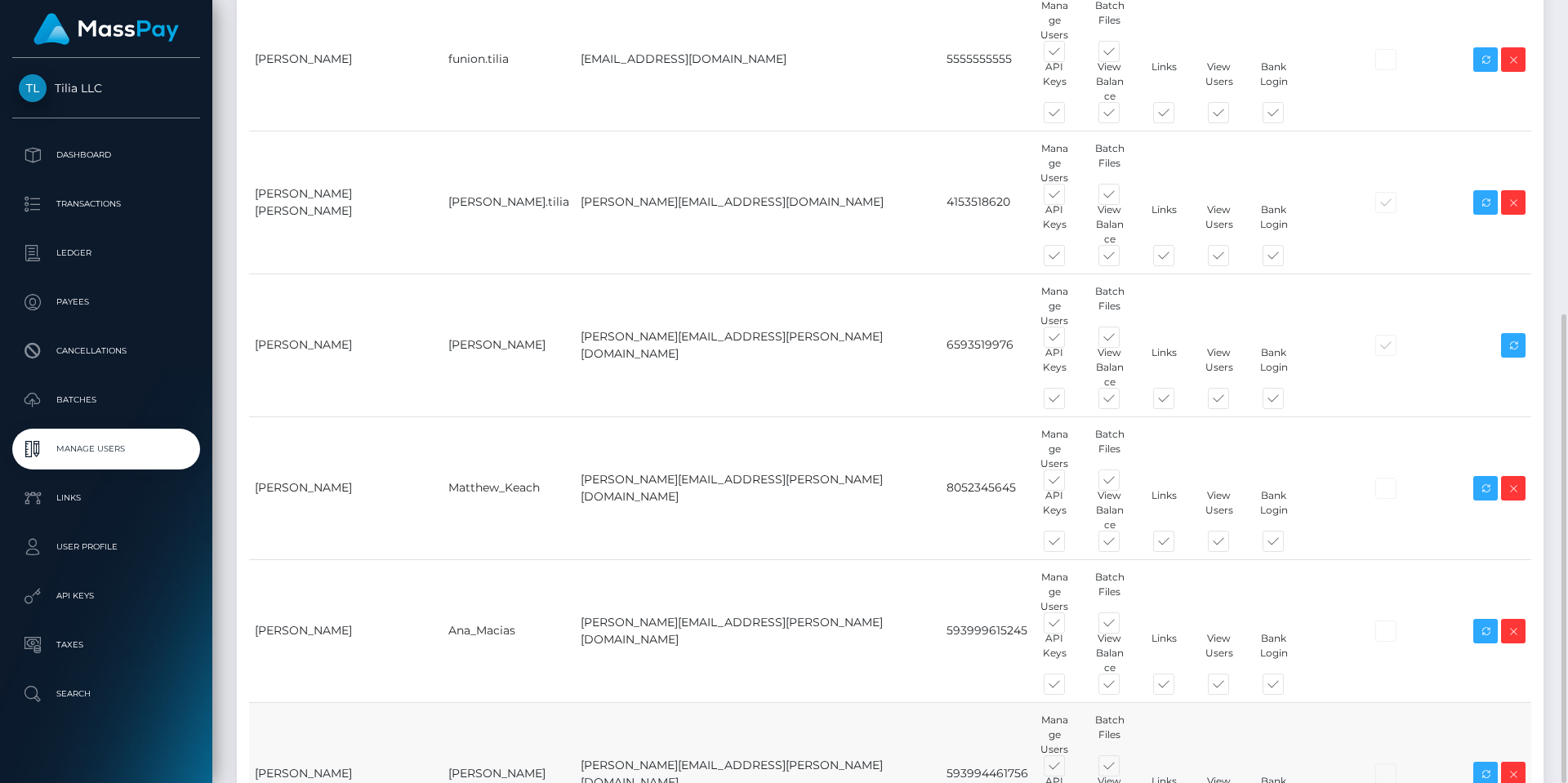
click at [1069, 769] on span at bounding box center [1069, 769] width 0 height 0
click at [1069, 769] on input "checkbox" at bounding box center [1075, 775] width 11 height 11
checkbox input "false"
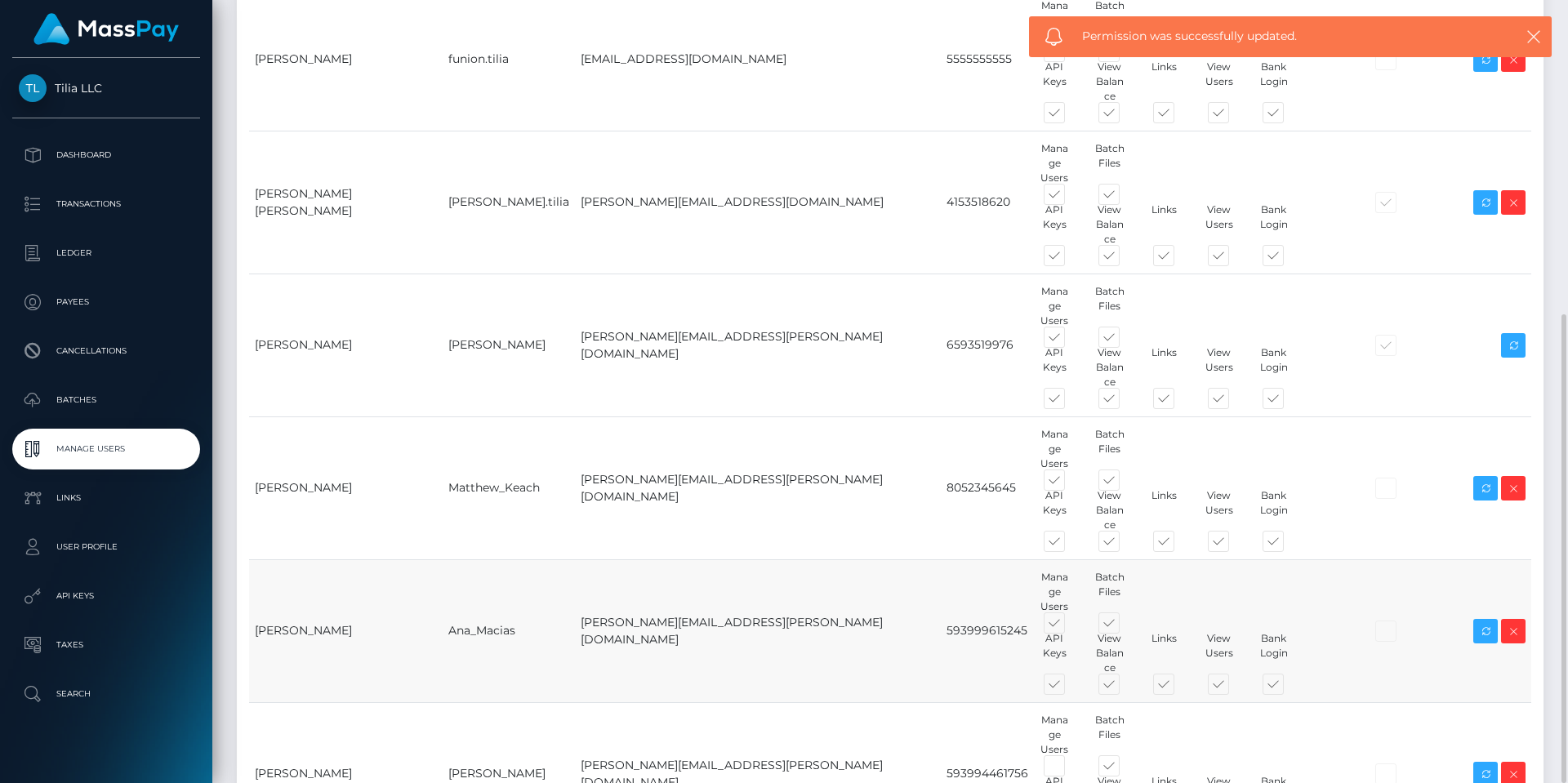
click at [1069, 626] on span at bounding box center [1069, 626] width 0 height 0
click at [1069, 626] on input "checkbox" at bounding box center [1075, 632] width 11 height 11
checkbox input "false"
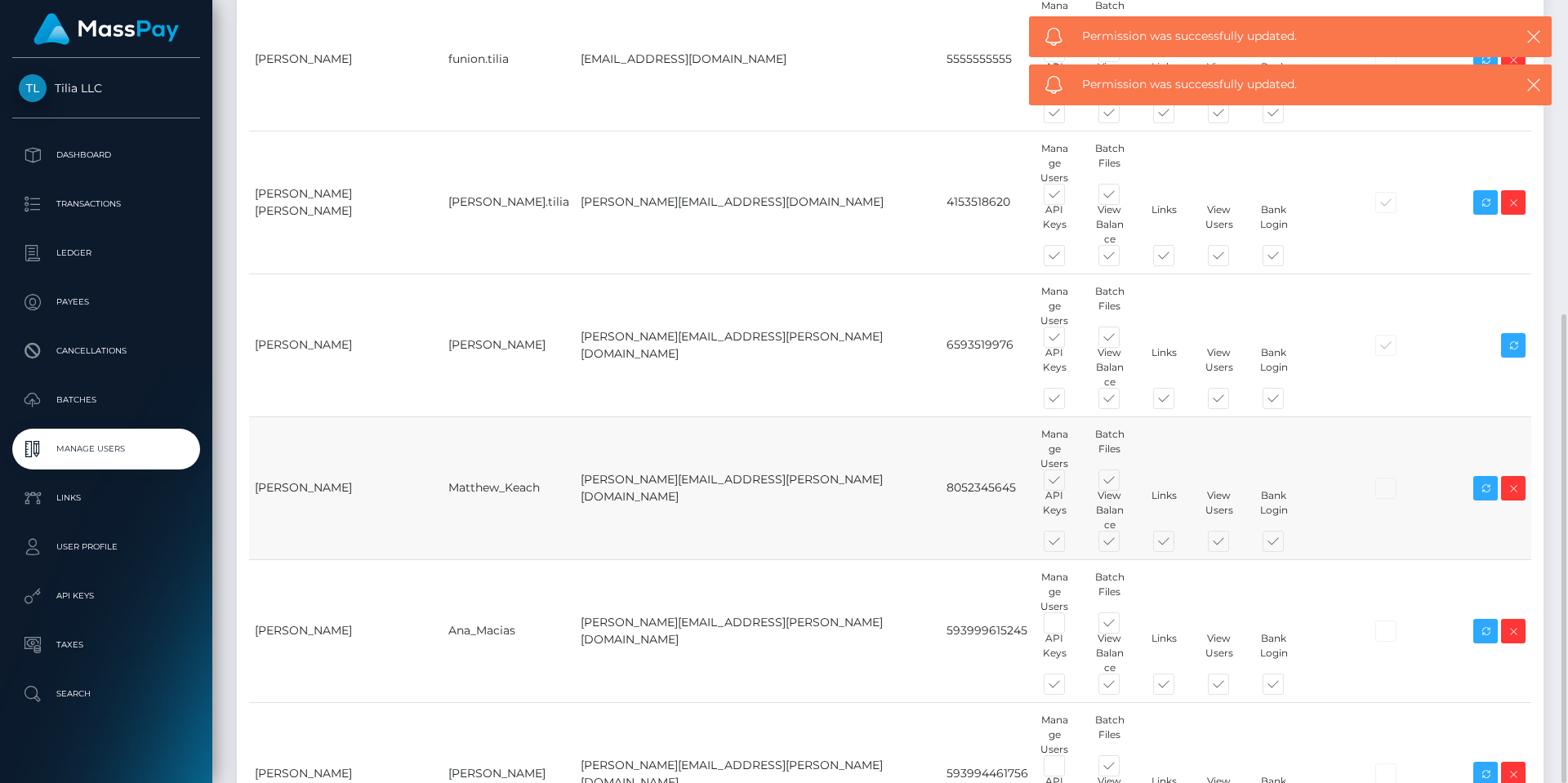
click at [1069, 483] on span at bounding box center [1069, 483] width 0 height 0
click at [1069, 483] on input "checkbox" at bounding box center [1075, 489] width 11 height 11
checkbox input "false"
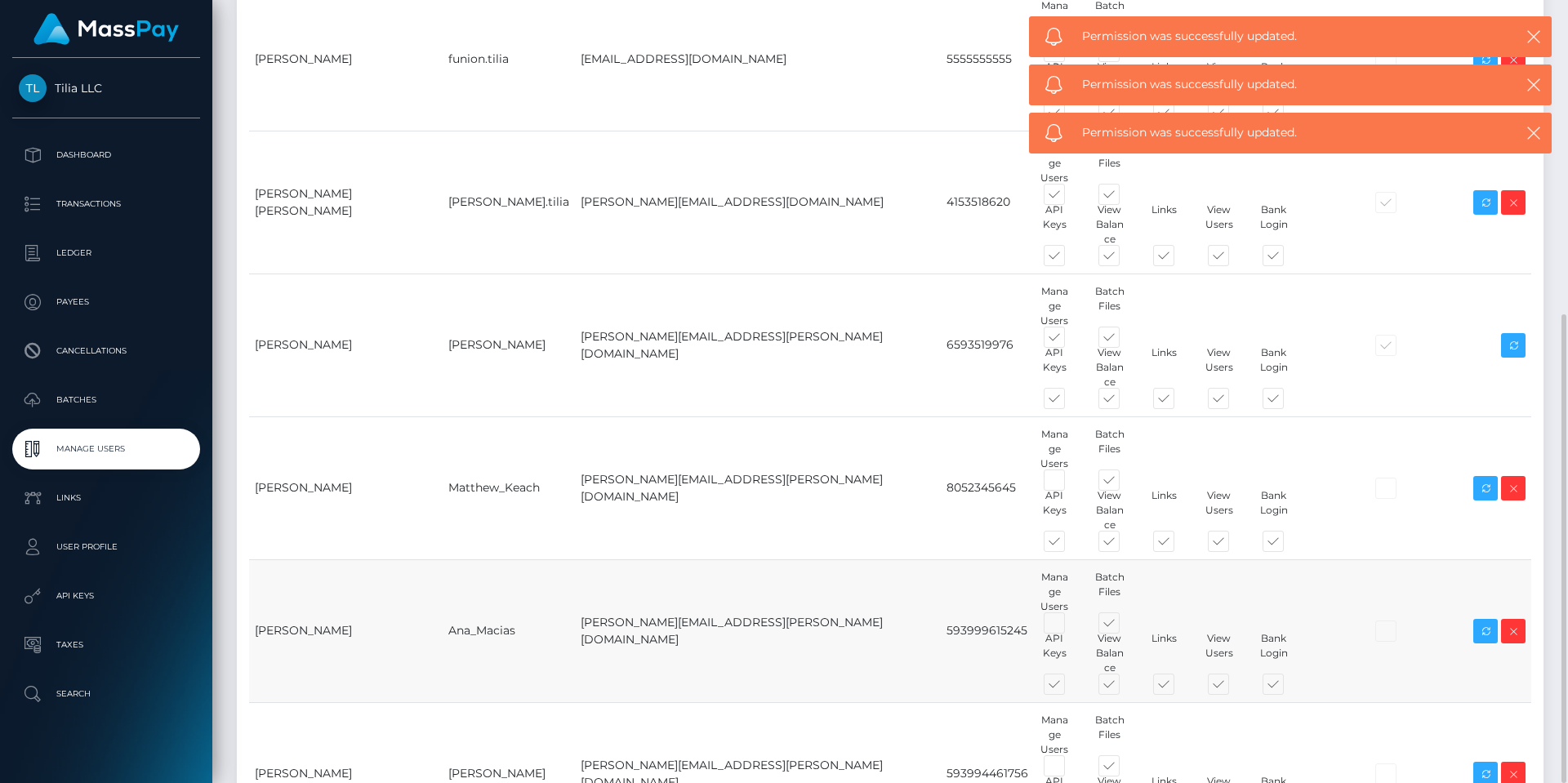
click at [1069, 688] on span at bounding box center [1069, 688] width 0 height 0
click at [1069, 688] on input "checkbox" at bounding box center [1075, 693] width 11 height 11
checkbox input "false"
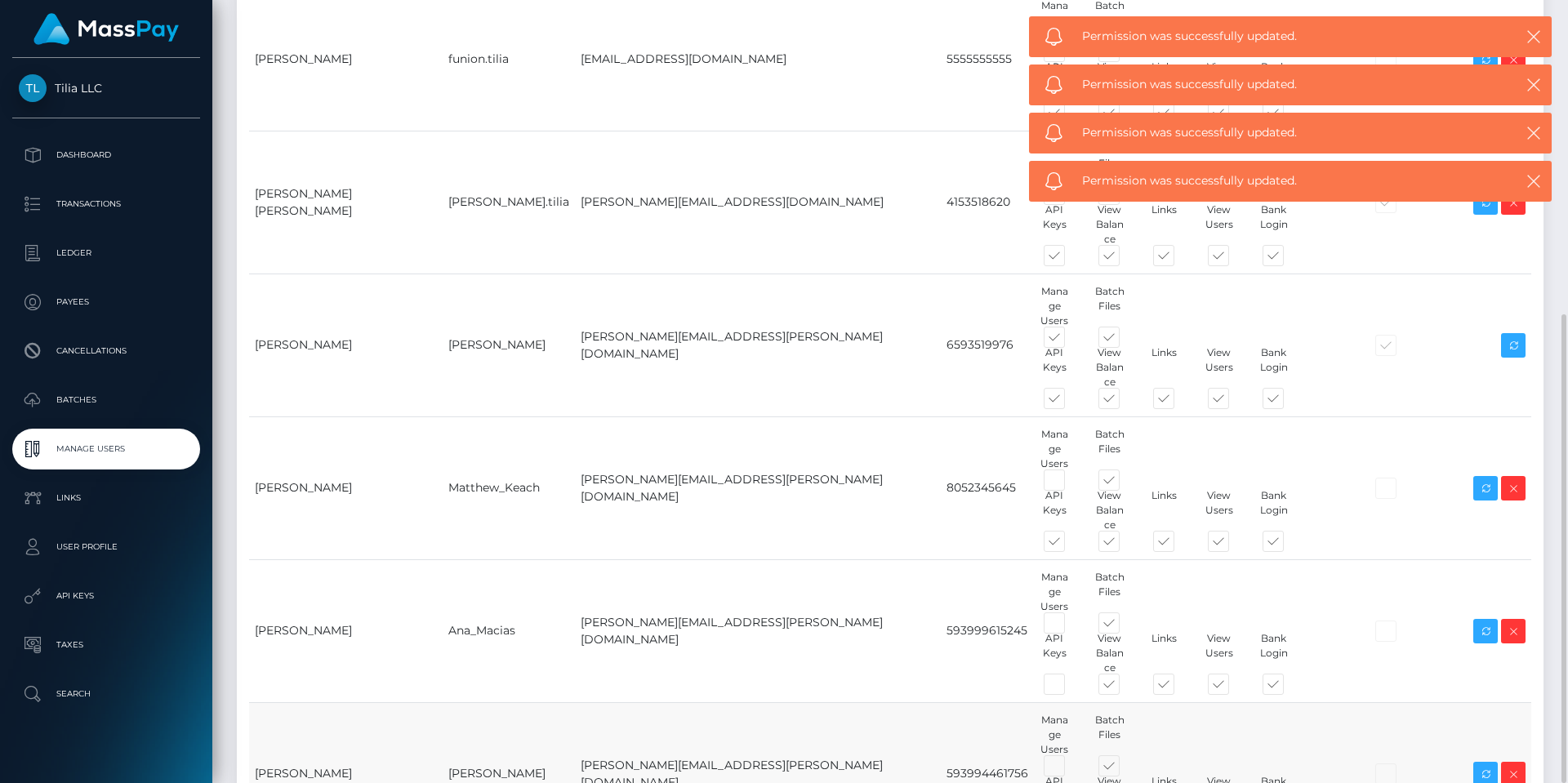
checkbox input "false"
click at [1123, 626] on span at bounding box center [1123, 626] width 0 height 0
click at [1123, 626] on input "checkbox" at bounding box center [1129, 632] width 11 height 11
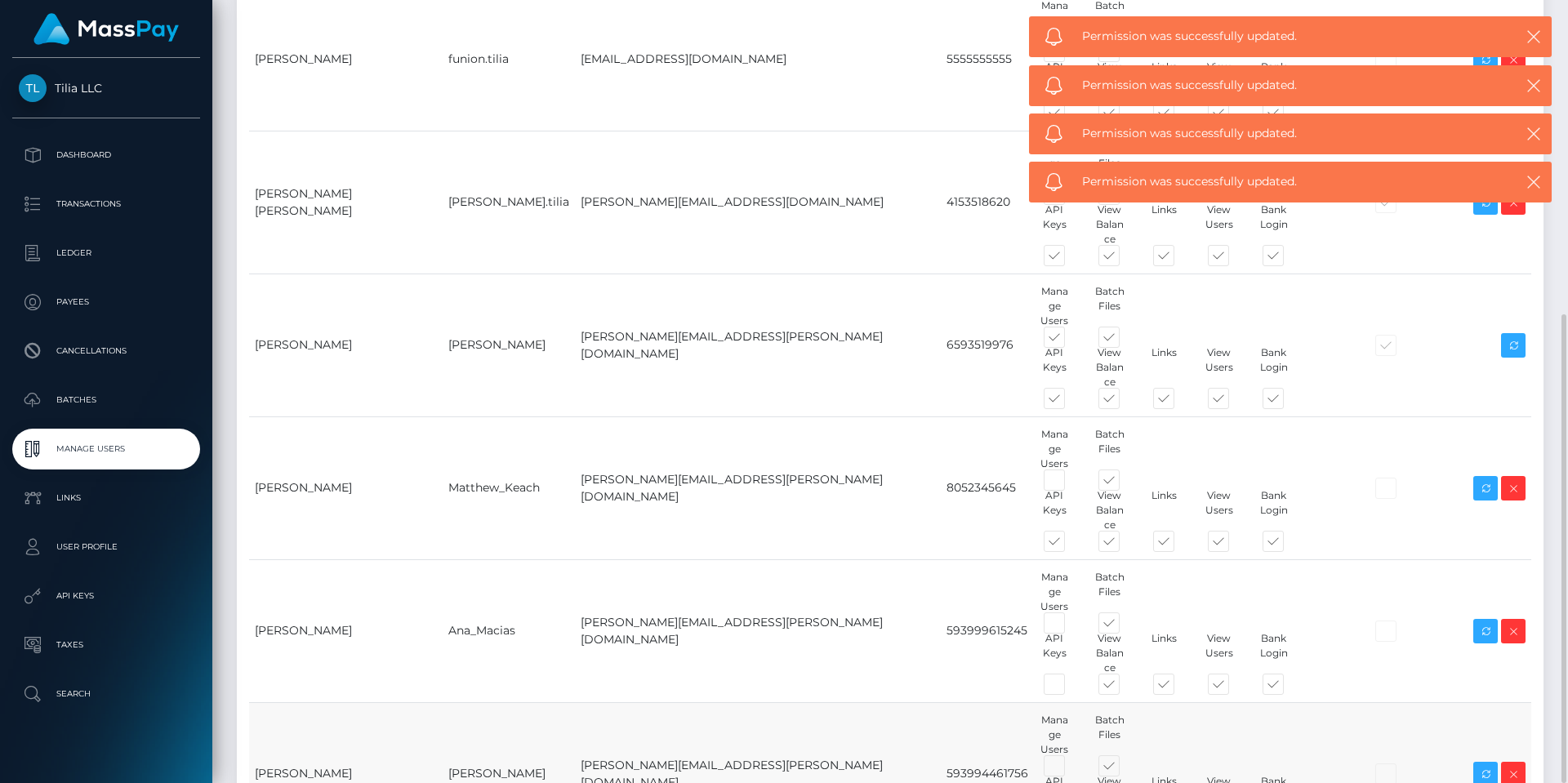
checkbox input "false"
click at [1123, 769] on span at bounding box center [1123, 769] width 0 height 0
click at [1123, 769] on input "checkbox" at bounding box center [1129, 775] width 11 height 11
checkbox input "false"
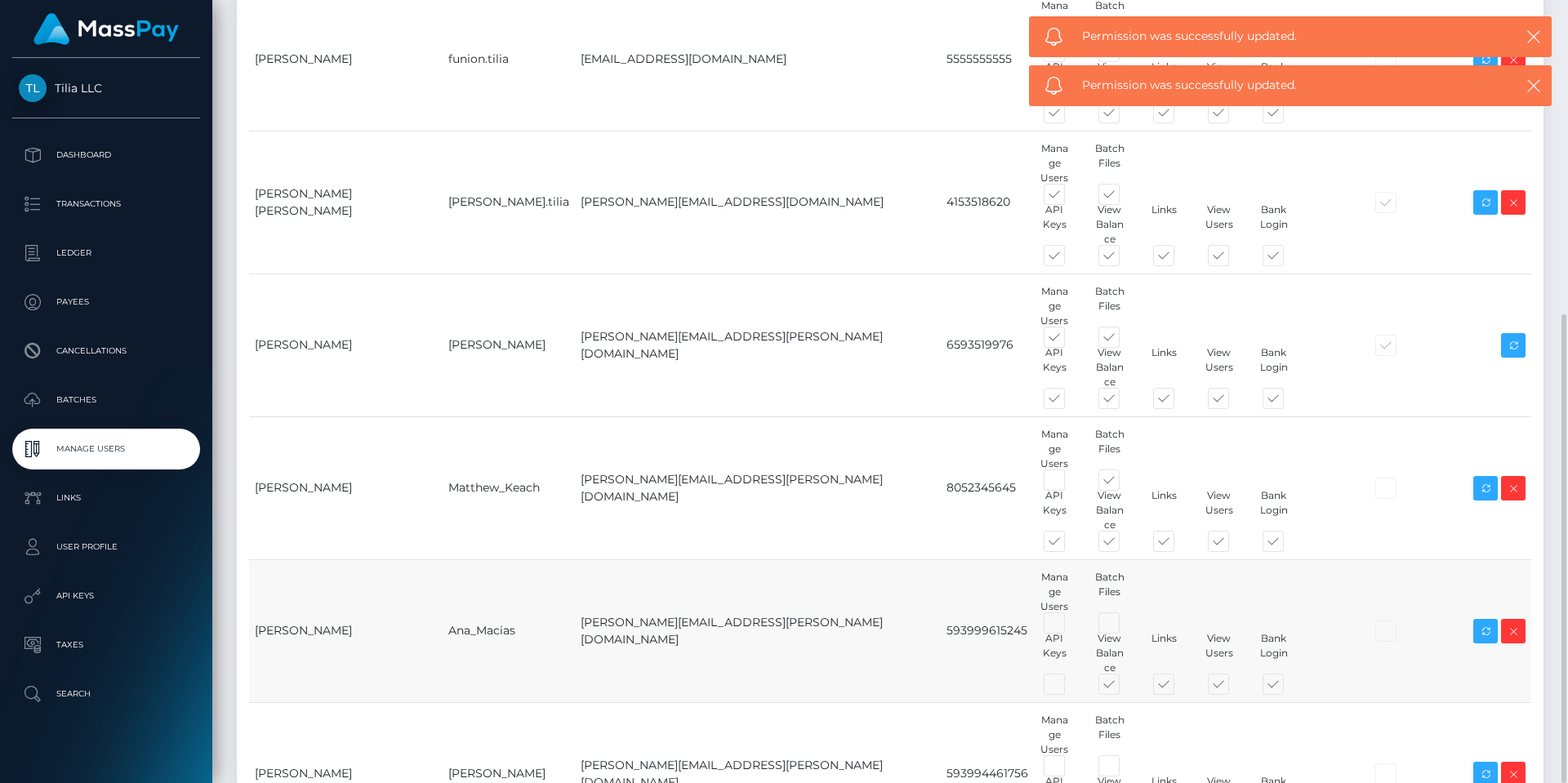
drag, startPoint x: 1114, startPoint y: 339, endPoint x: 1110, endPoint y: 444, distance: 105.1
click at [1233, 545] on span at bounding box center [1233, 545] width 0 height 0
click at [1233, 545] on input "checkbox" at bounding box center [1239, 550] width 11 height 11
checkbox input "false"
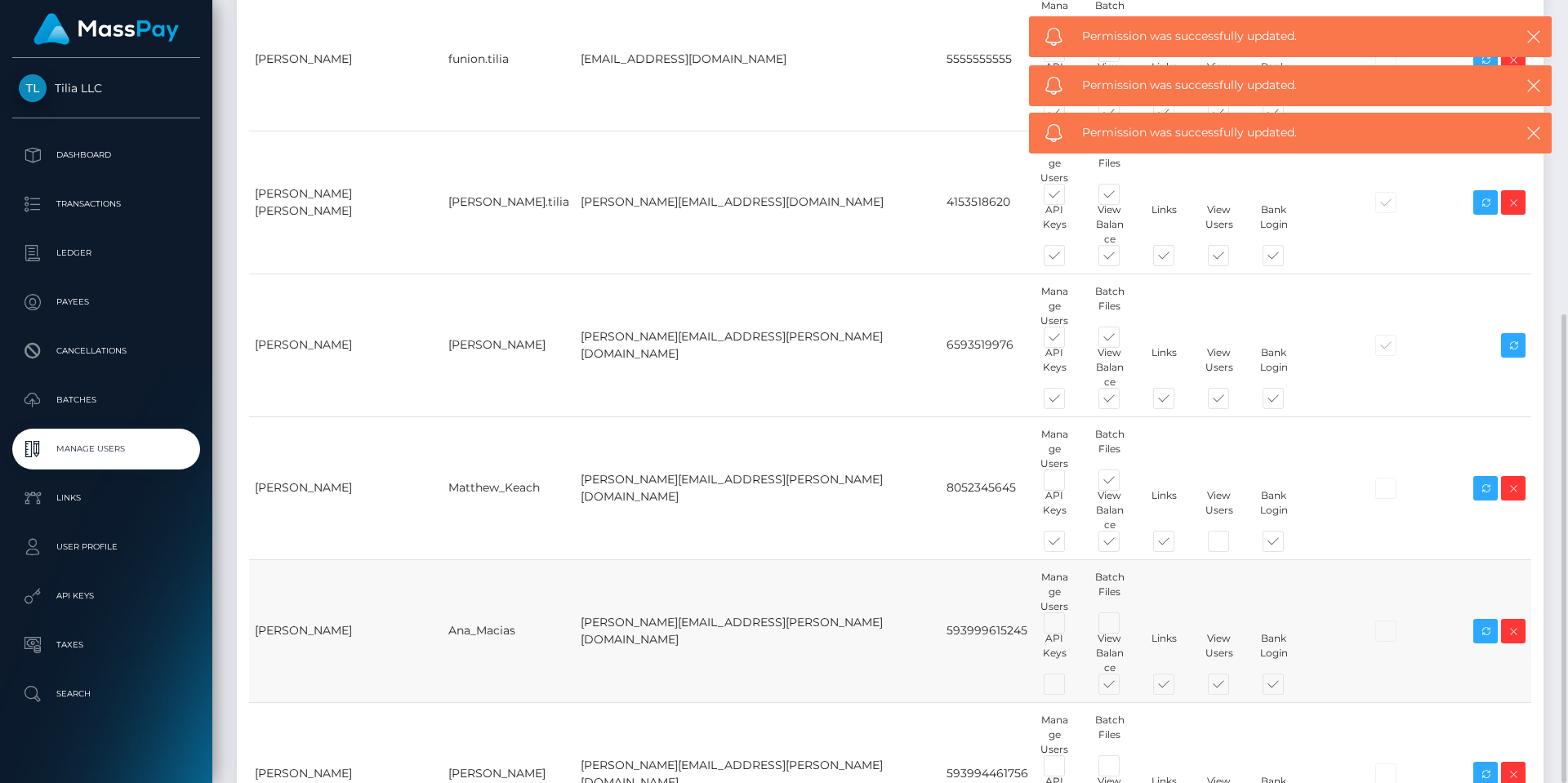
click at [1233, 688] on span at bounding box center [1233, 688] width 0 height 0
click at [1233, 688] on input "checkbox" at bounding box center [1239, 693] width 11 height 11
checkbox input "false"
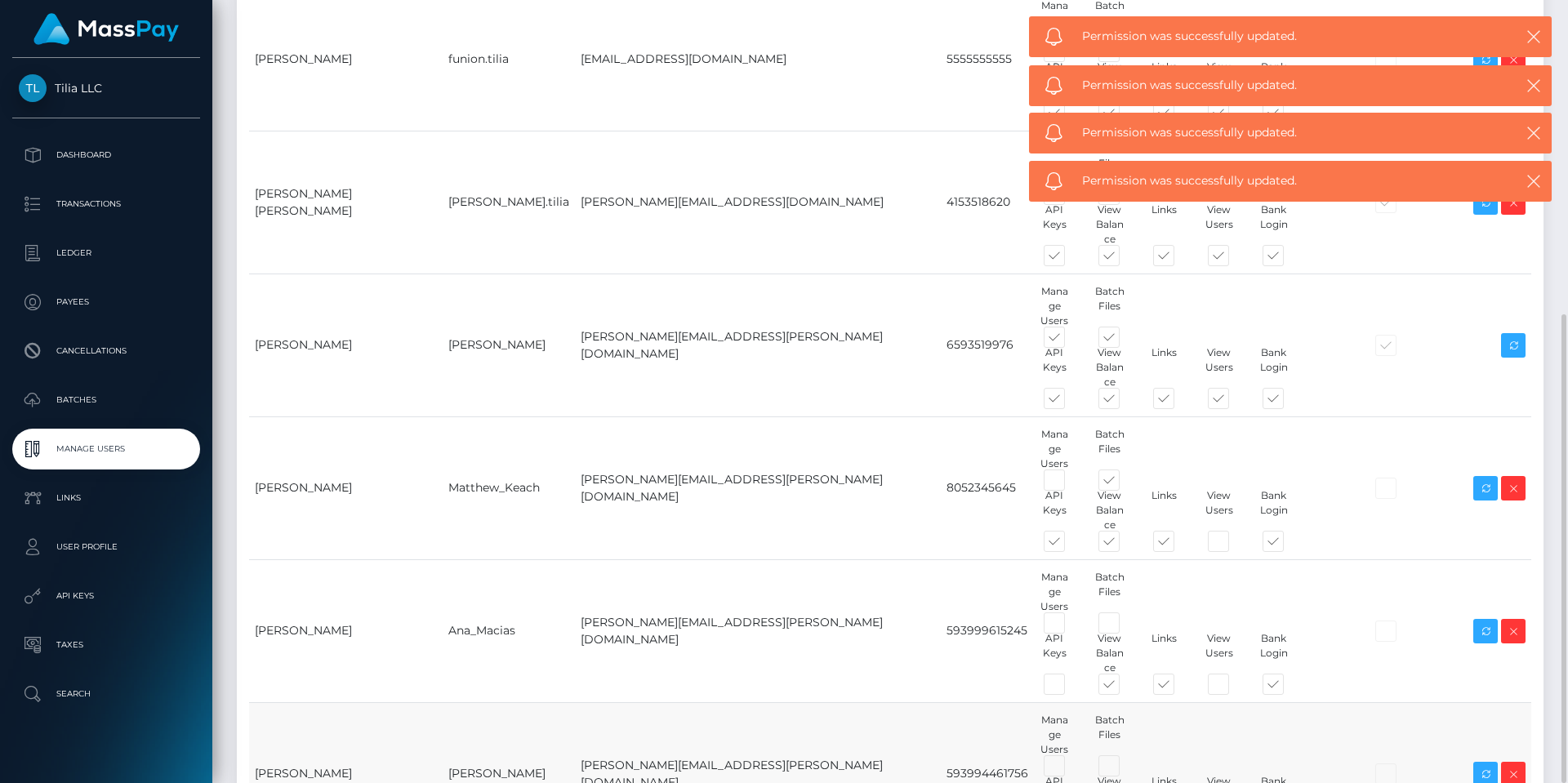
checkbox input "false"
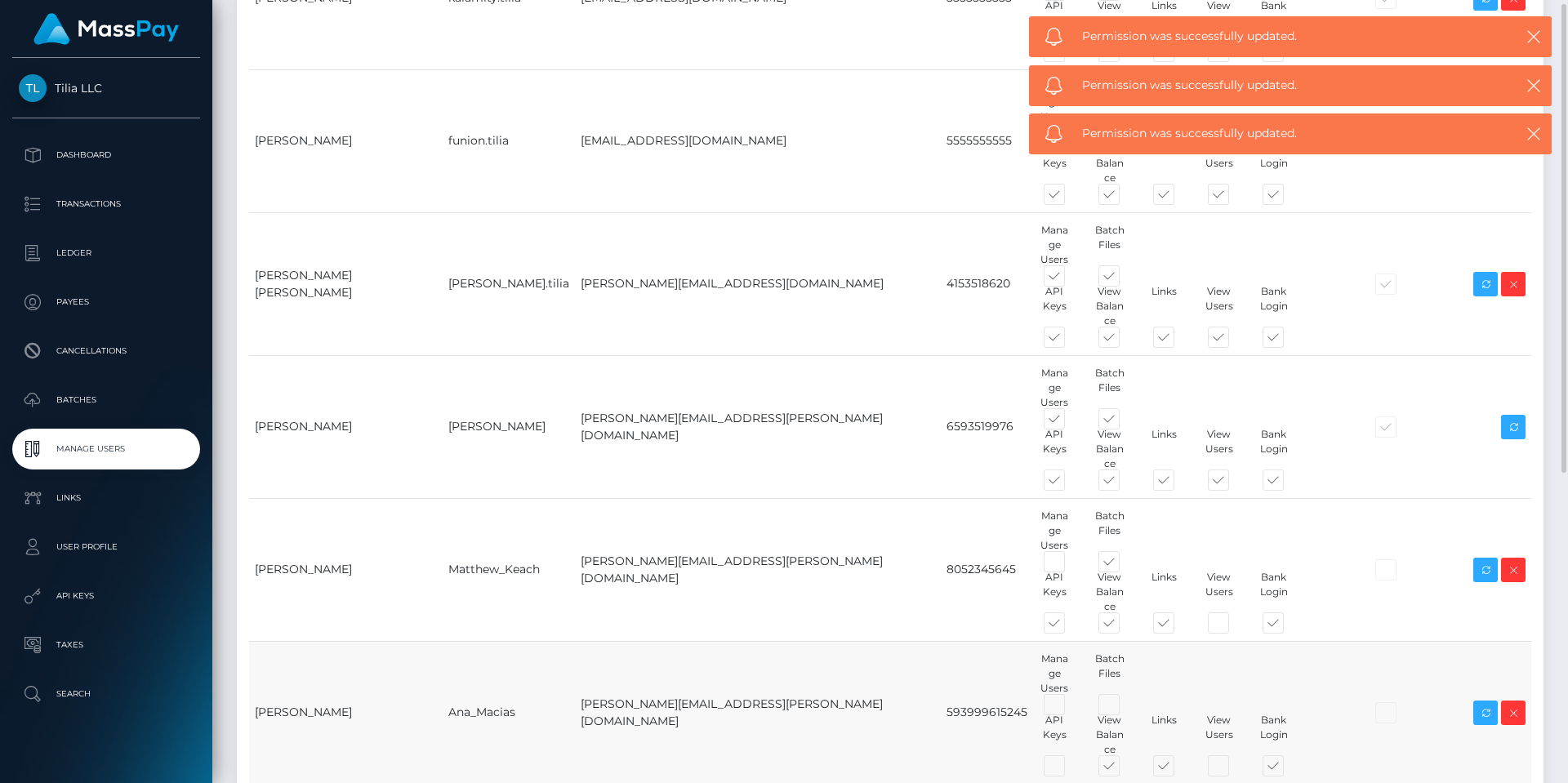
scroll to position [280, 0]
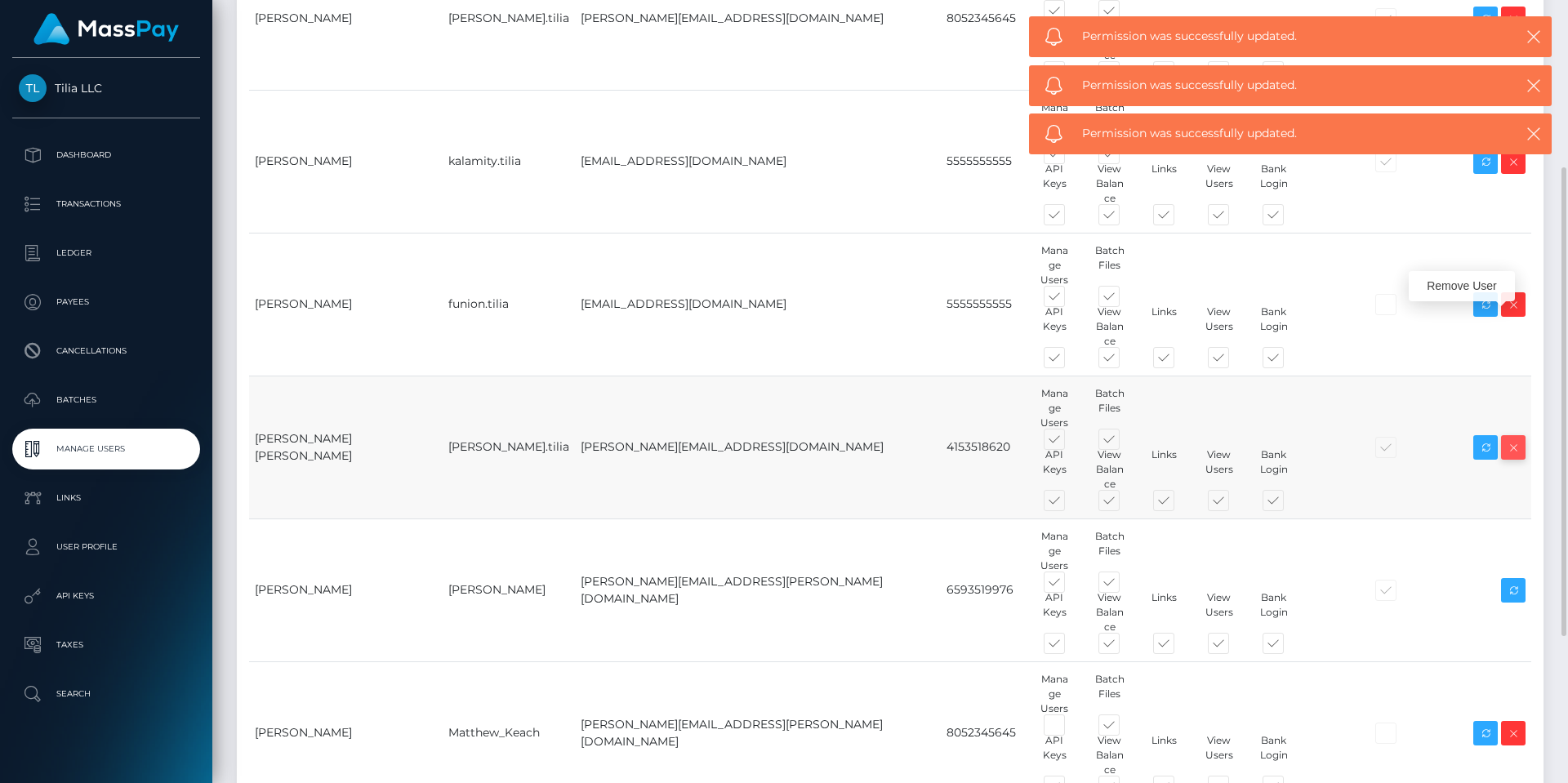
click at [1511, 437] on icon at bounding box center [1512, 447] width 19 height 20
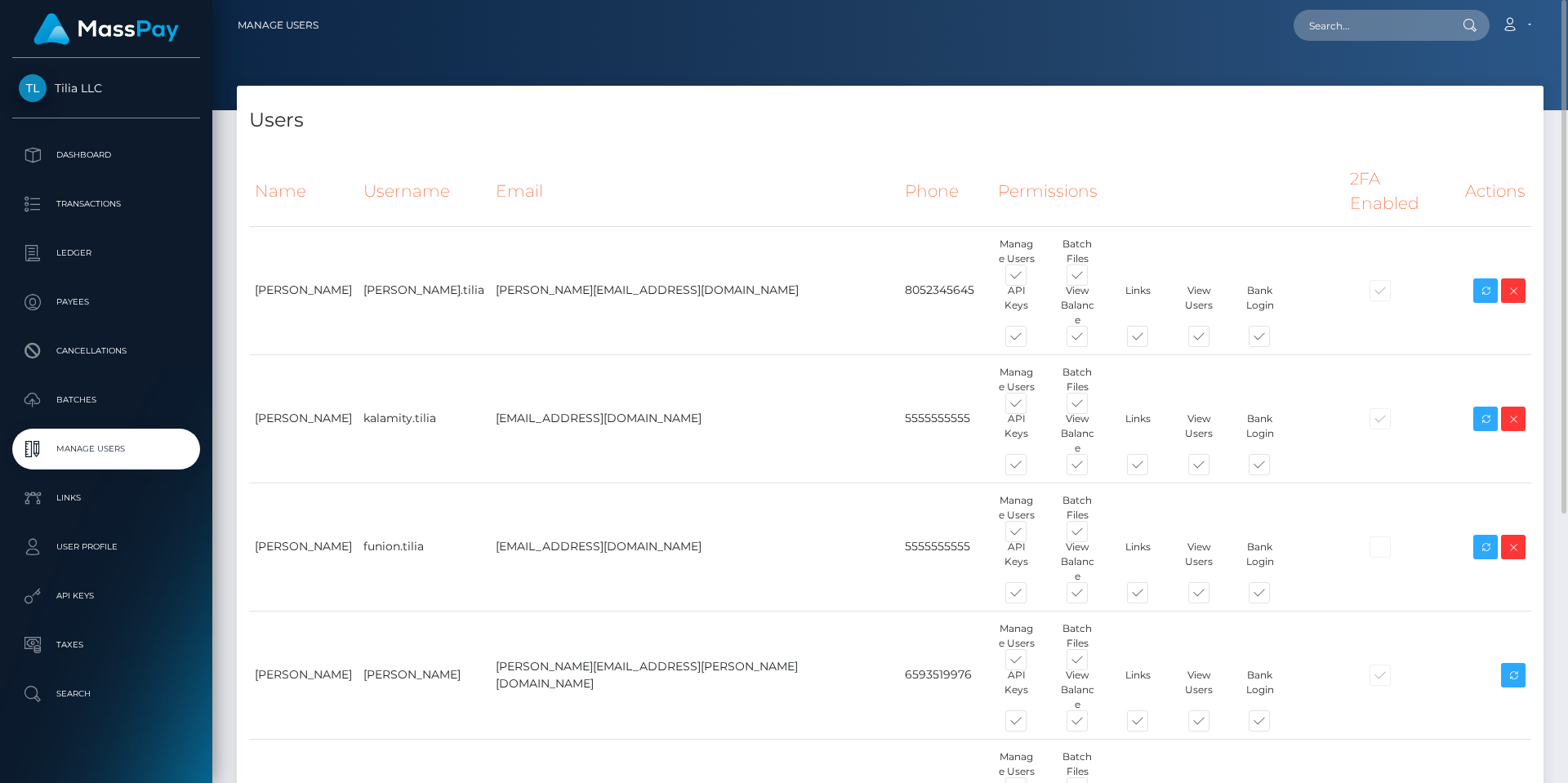
click at [988, 66] on div at bounding box center [890, 55] width 1355 height 110
drag, startPoint x: 374, startPoint y: 0, endPoint x: 689, endPoint y: 76, distance: 324.0
click at [644, 85] on div at bounding box center [890, 55] width 1355 height 110
click at [1531, 28] on link "Account" at bounding box center [1516, 25] width 49 height 34
click at [1169, 98] on div "Users" at bounding box center [889, 109] width 1307 height 49
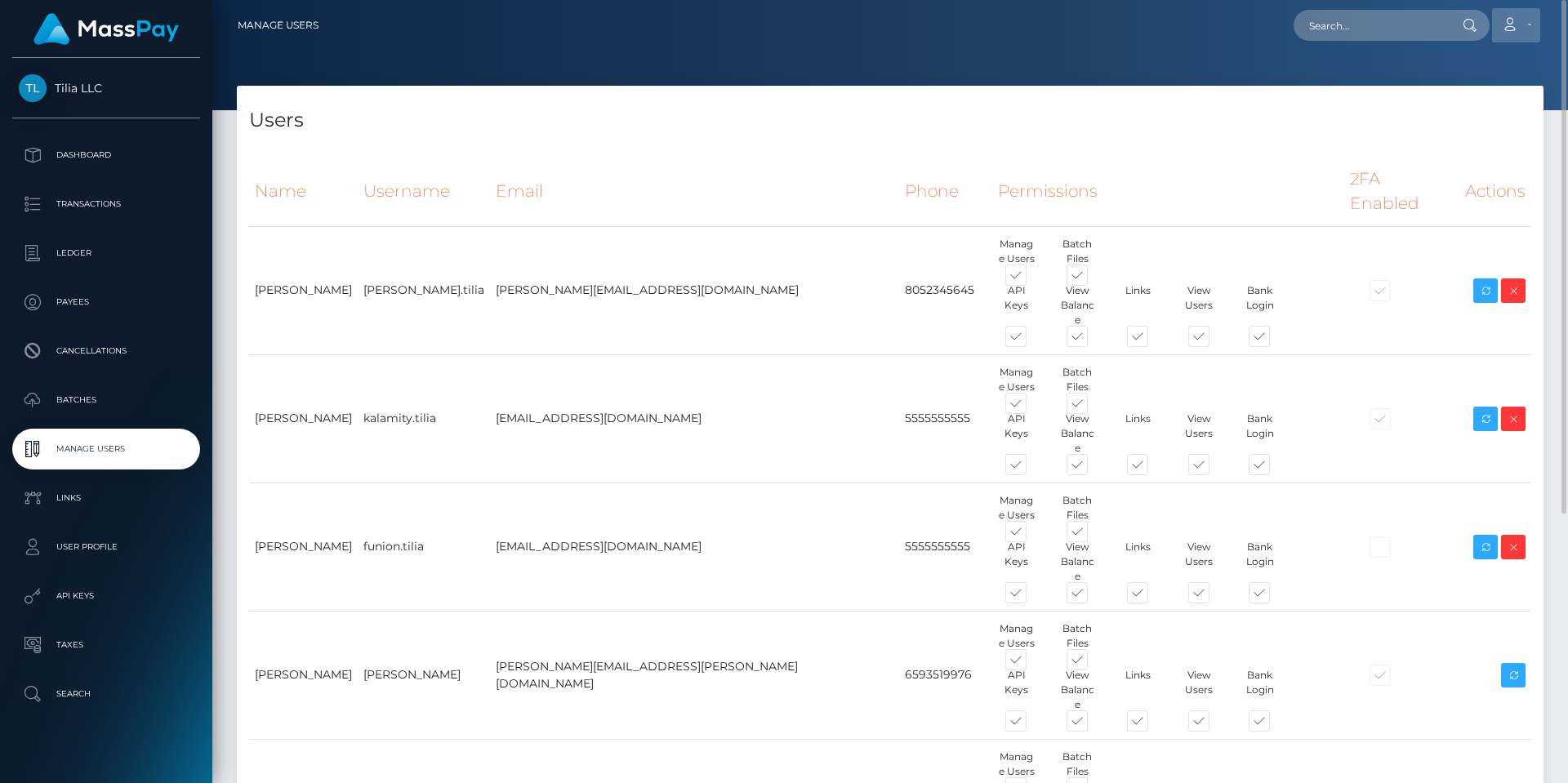
click at [1521, 26] on link "Account" at bounding box center [1516, 25] width 49 height 34
click at [1204, 69] on div at bounding box center [890, 55] width 1355 height 110
click at [1524, 15] on link "Account" at bounding box center [1516, 25] width 49 height 34
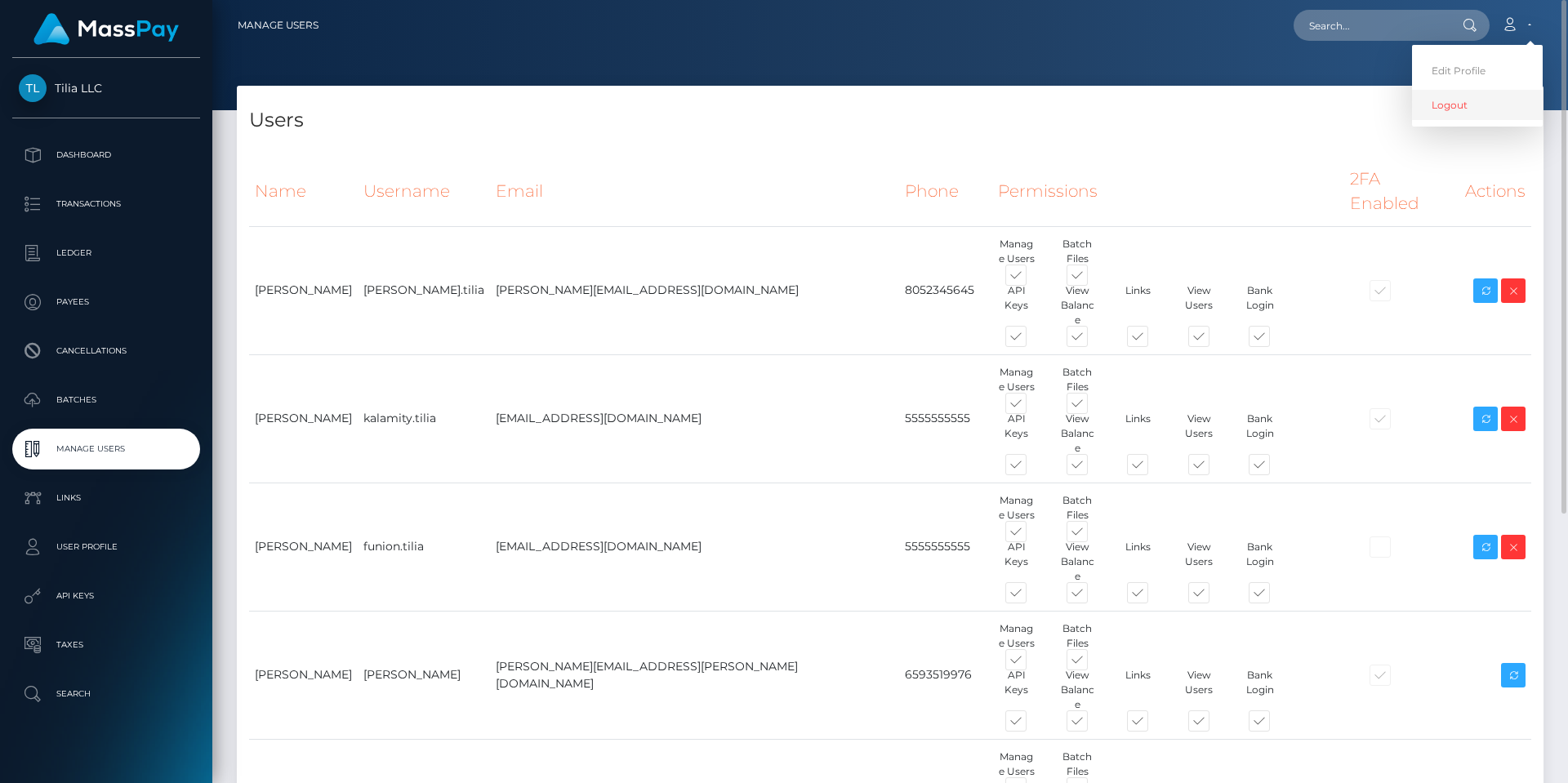
click at [1485, 109] on link "Logout" at bounding box center [1477, 105] width 130 height 30
